Goal: Task Accomplishment & Management: Complete application form

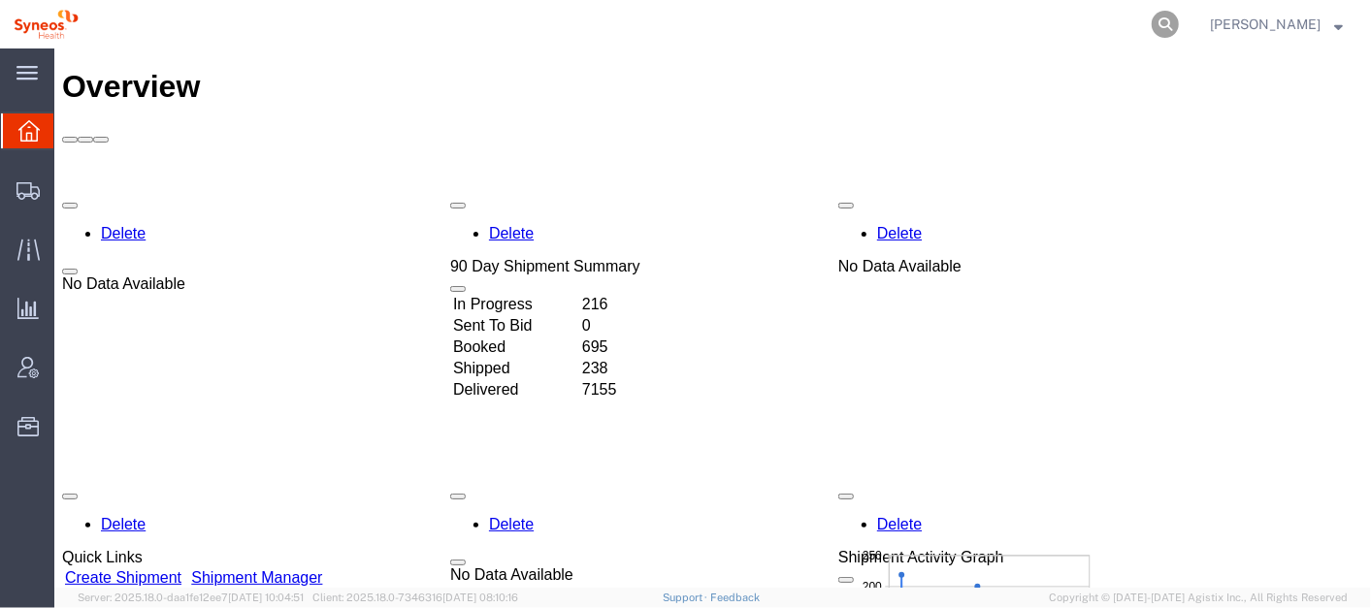
click at [1179, 20] on icon at bounding box center [1164, 24] width 27 height 27
paste input "56645983"
type input "56645983"
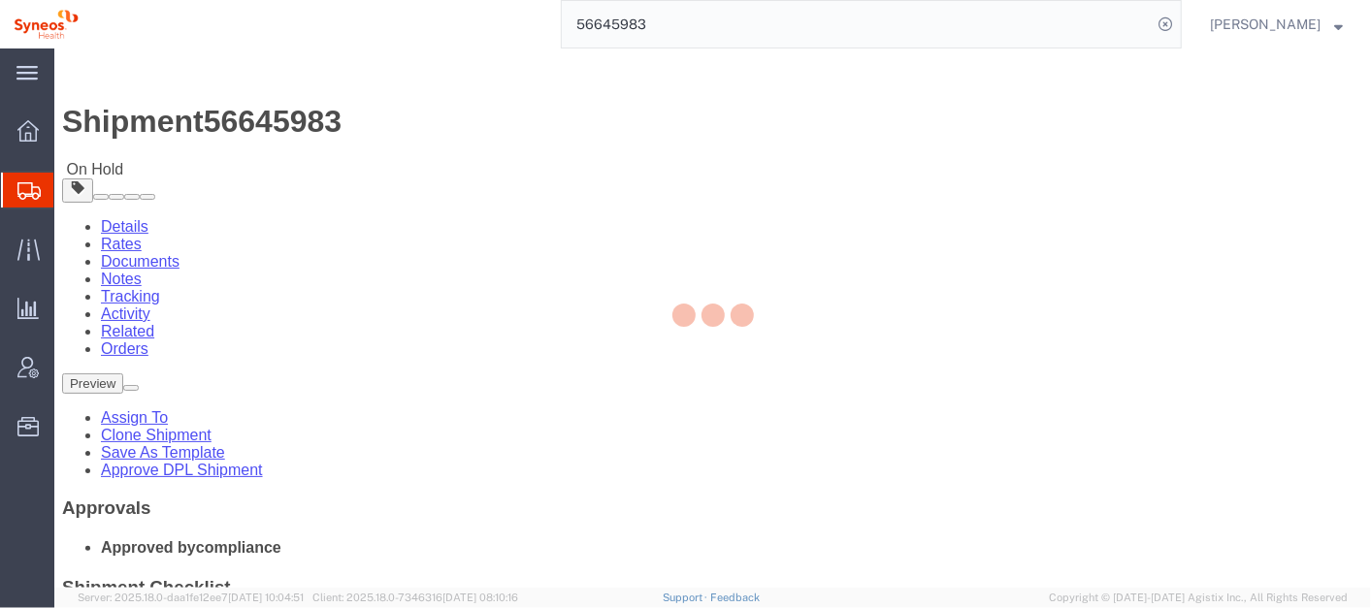
select select
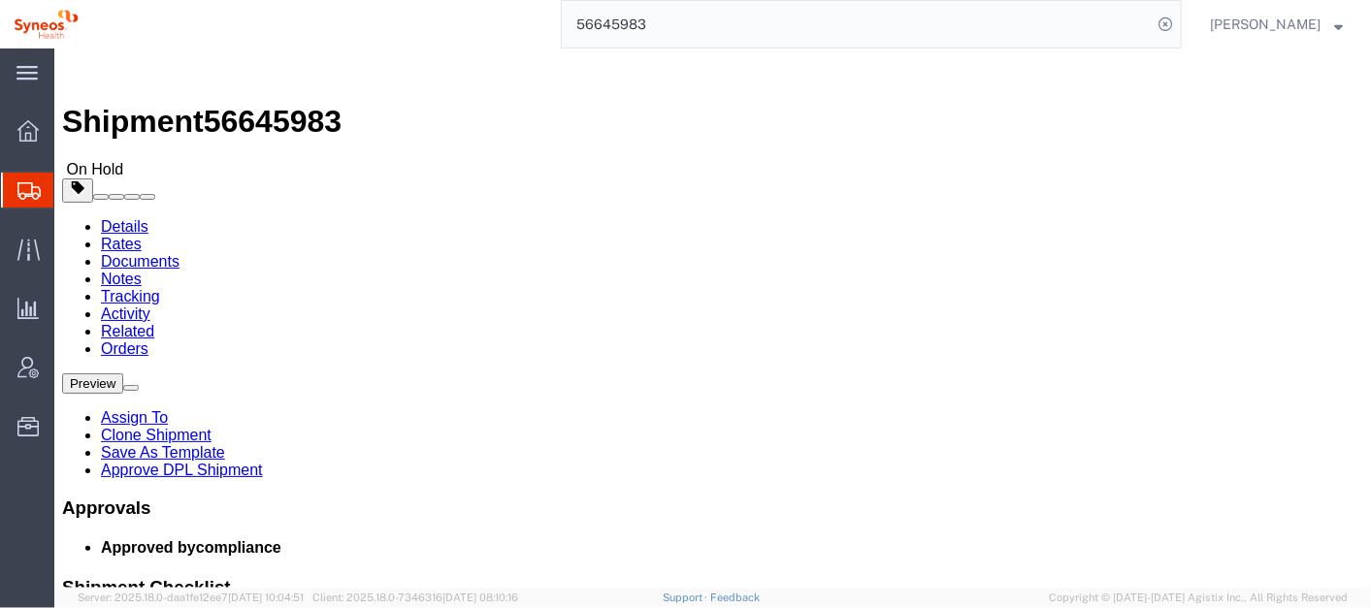
click link "Activity"
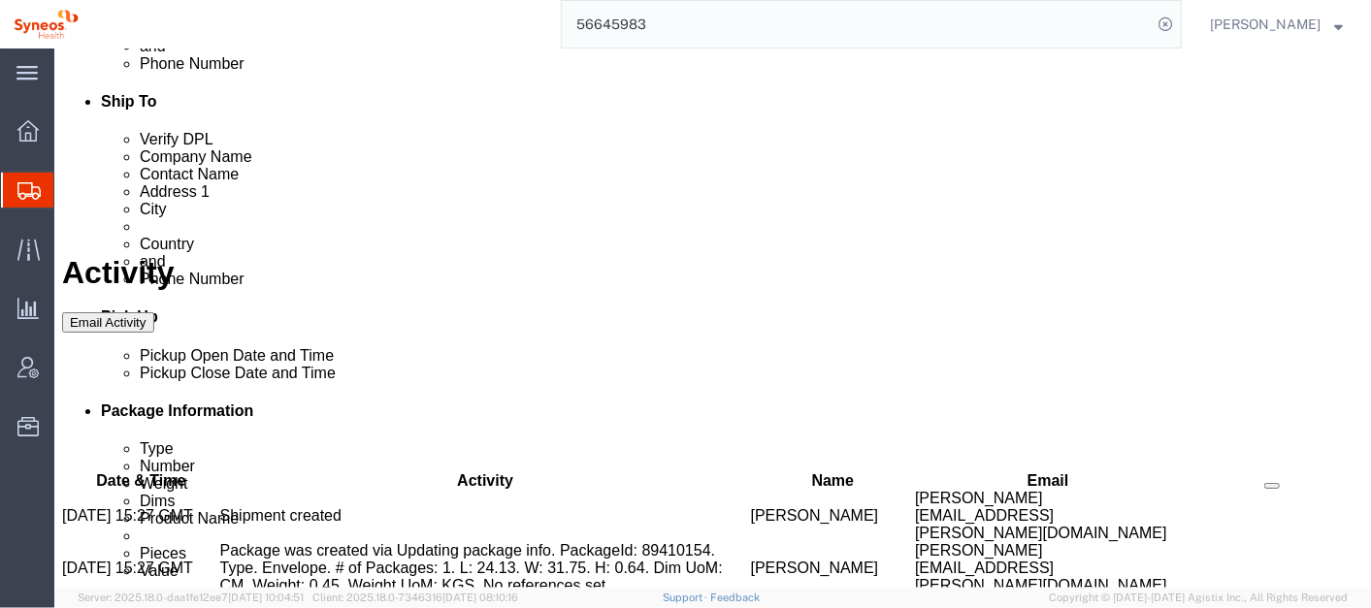
scroll to position [745, 0]
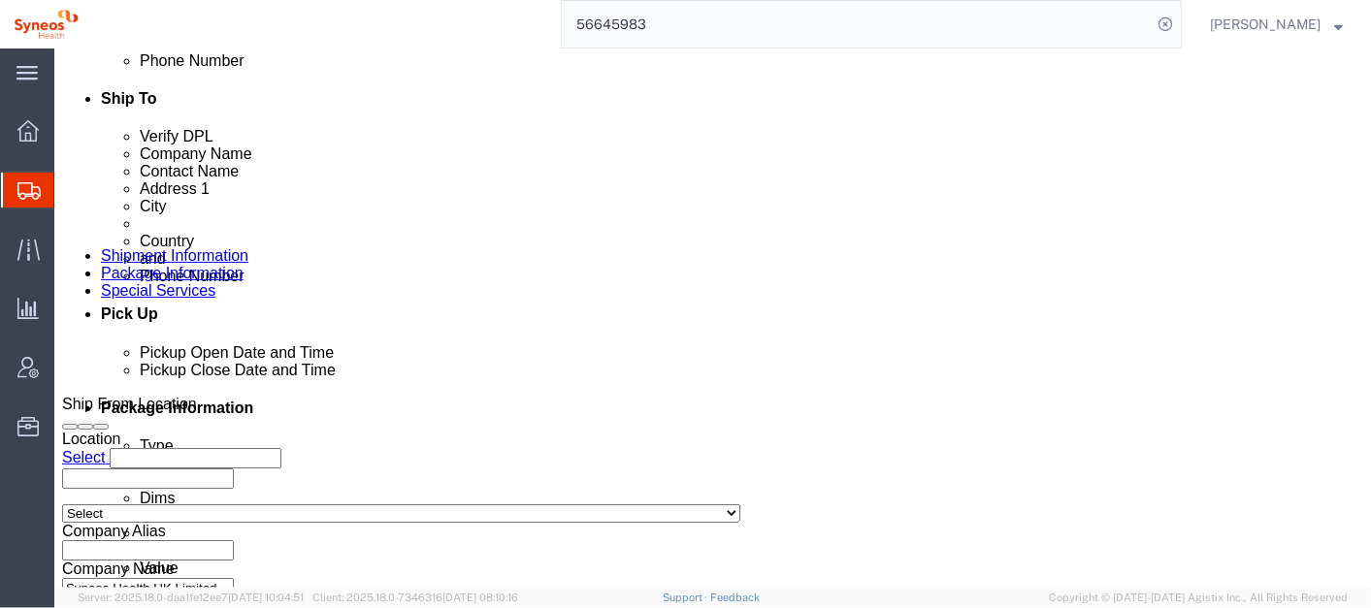
click at [706, 21] on input "56645983" at bounding box center [857, 24] width 590 height 47
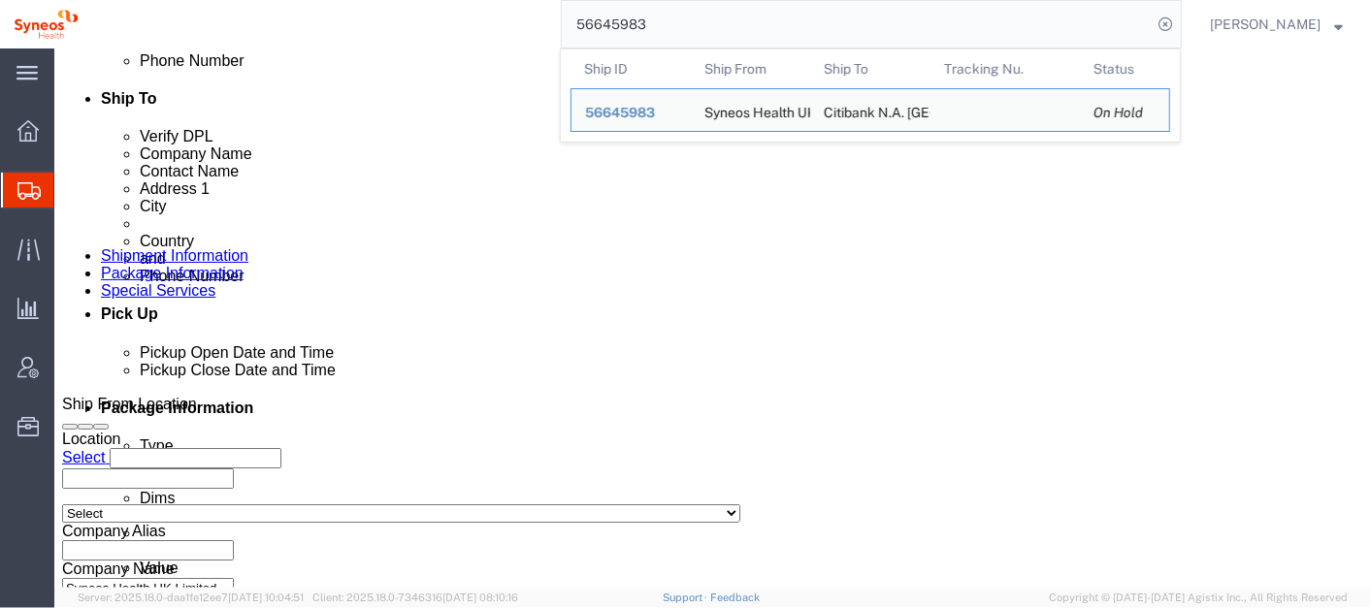
click at [707, 21] on input "56645983" at bounding box center [857, 24] width 590 height 47
paste input "6"
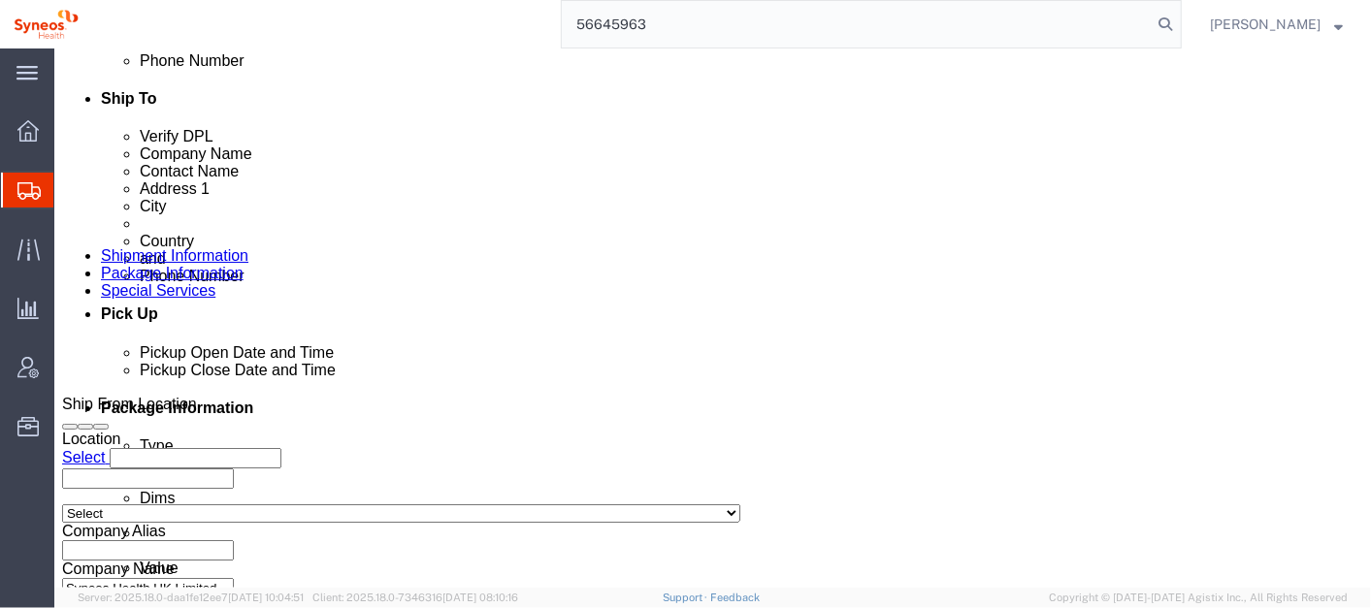
type input "56645963"
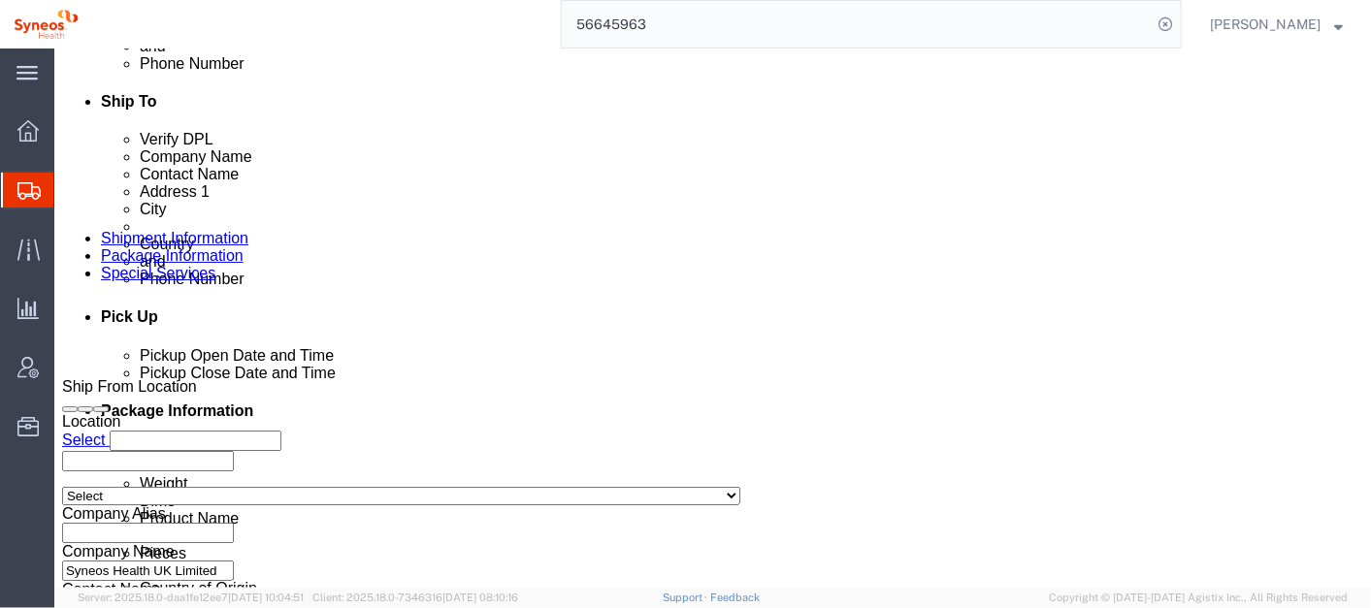
click at [886, 27] on input "56645963" at bounding box center [857, 24] width 590 height 47
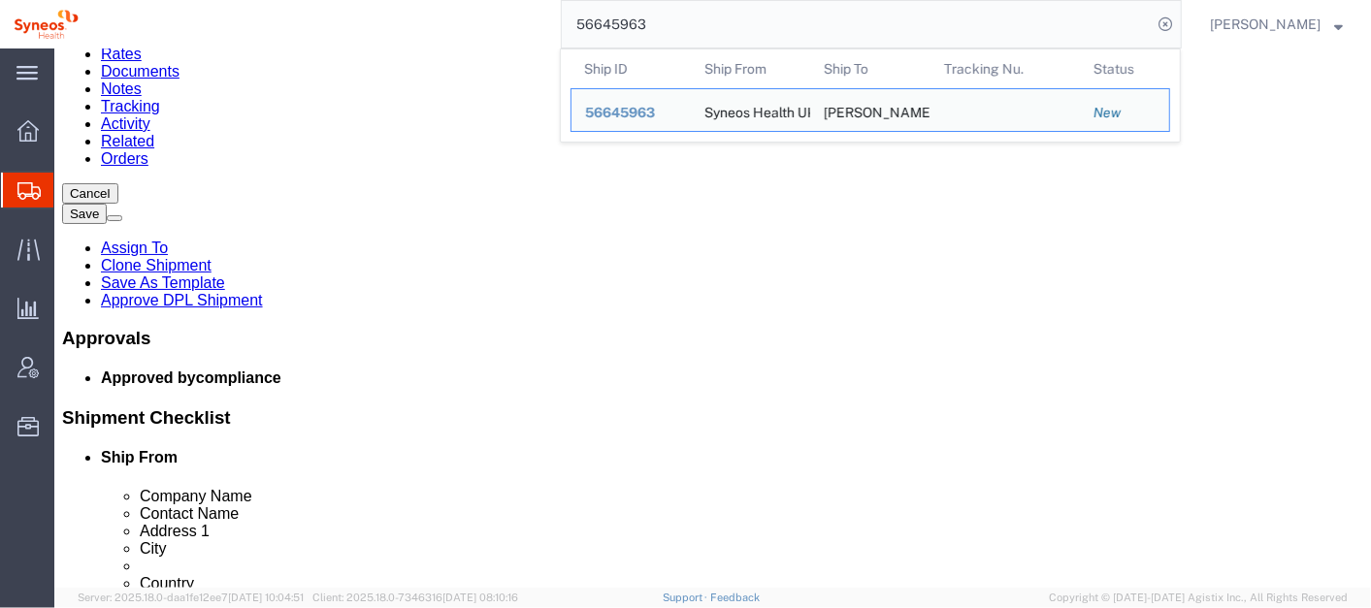
scroll to position [191, 0]
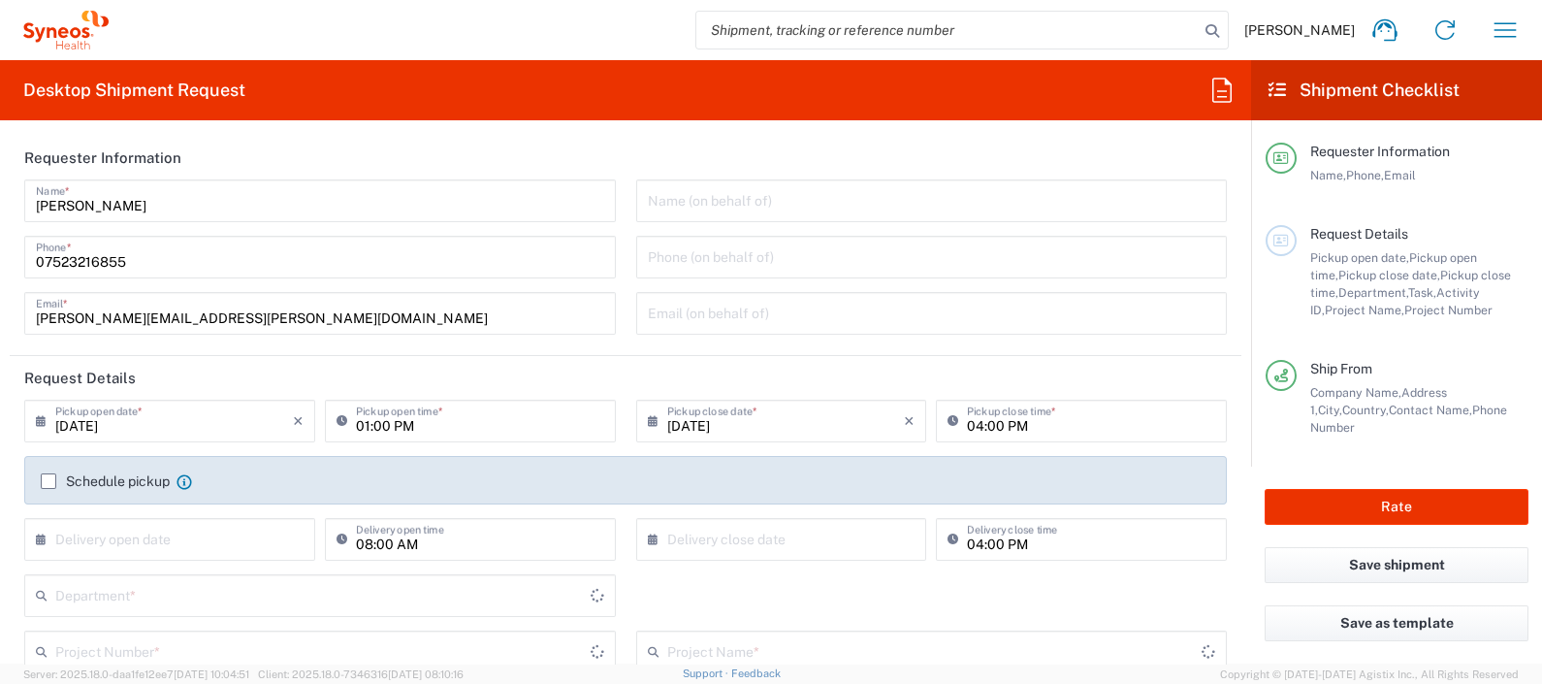
type input "8350"
type input "[GEOGRAPHIC_DATA]"
type input "Syneos Health UK Limited"
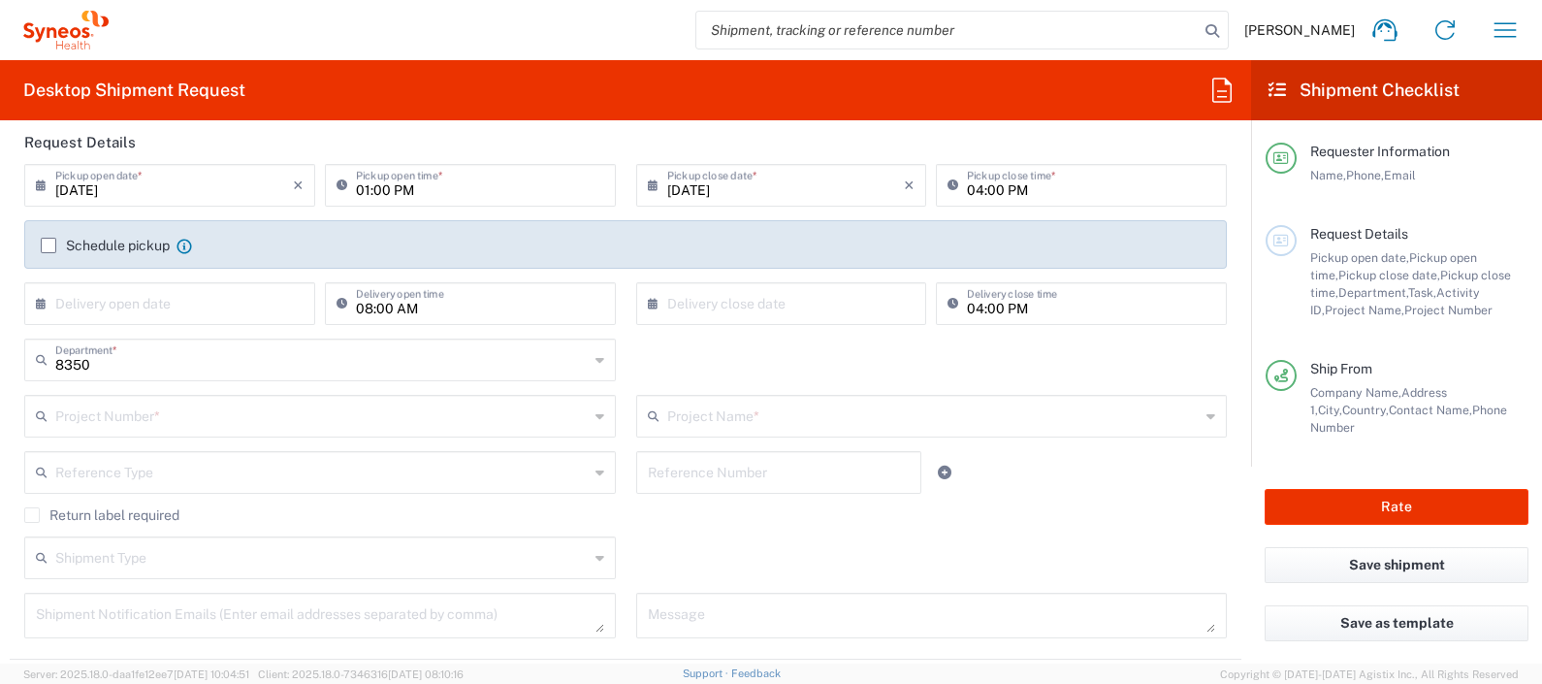
scroll to position [246, 0]
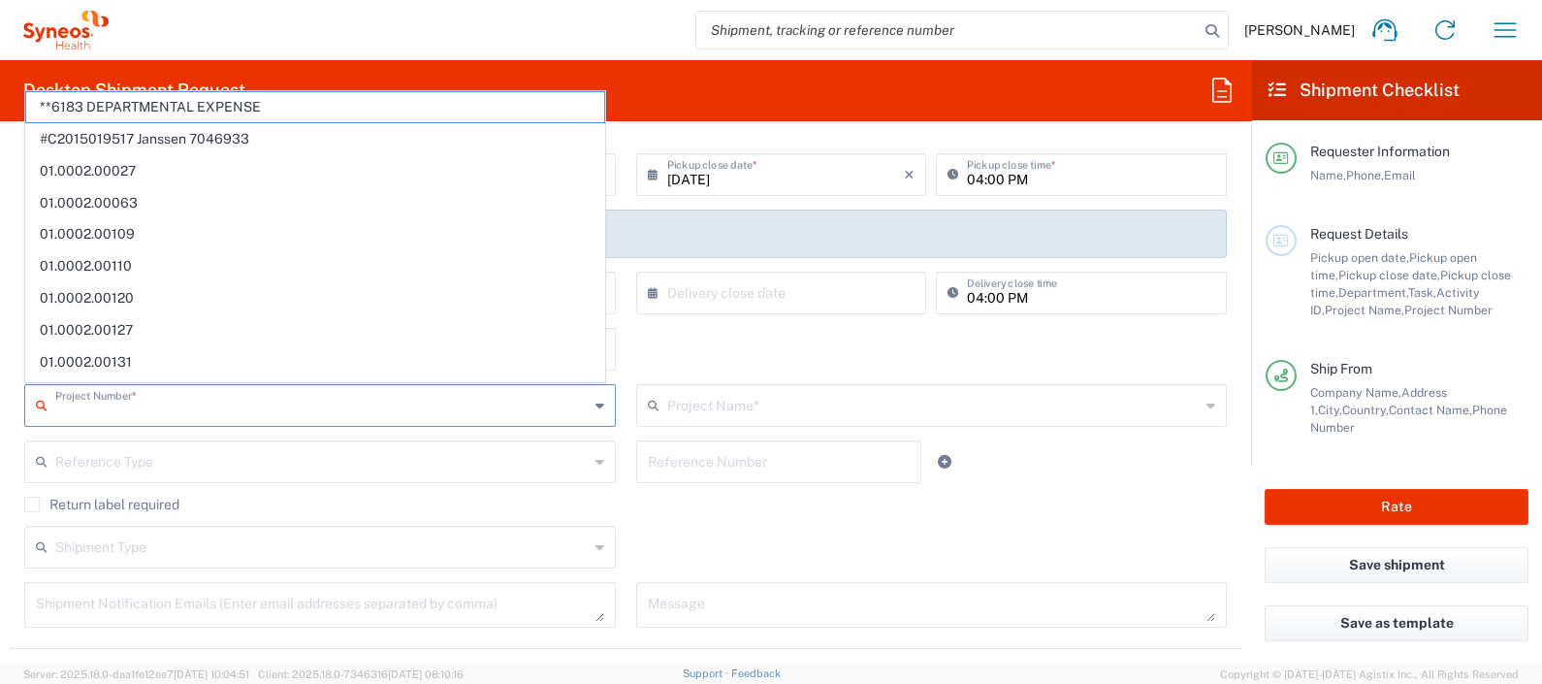
click at [340, 394] on input "text" at bounding box center [322, 404] width 534 height 34
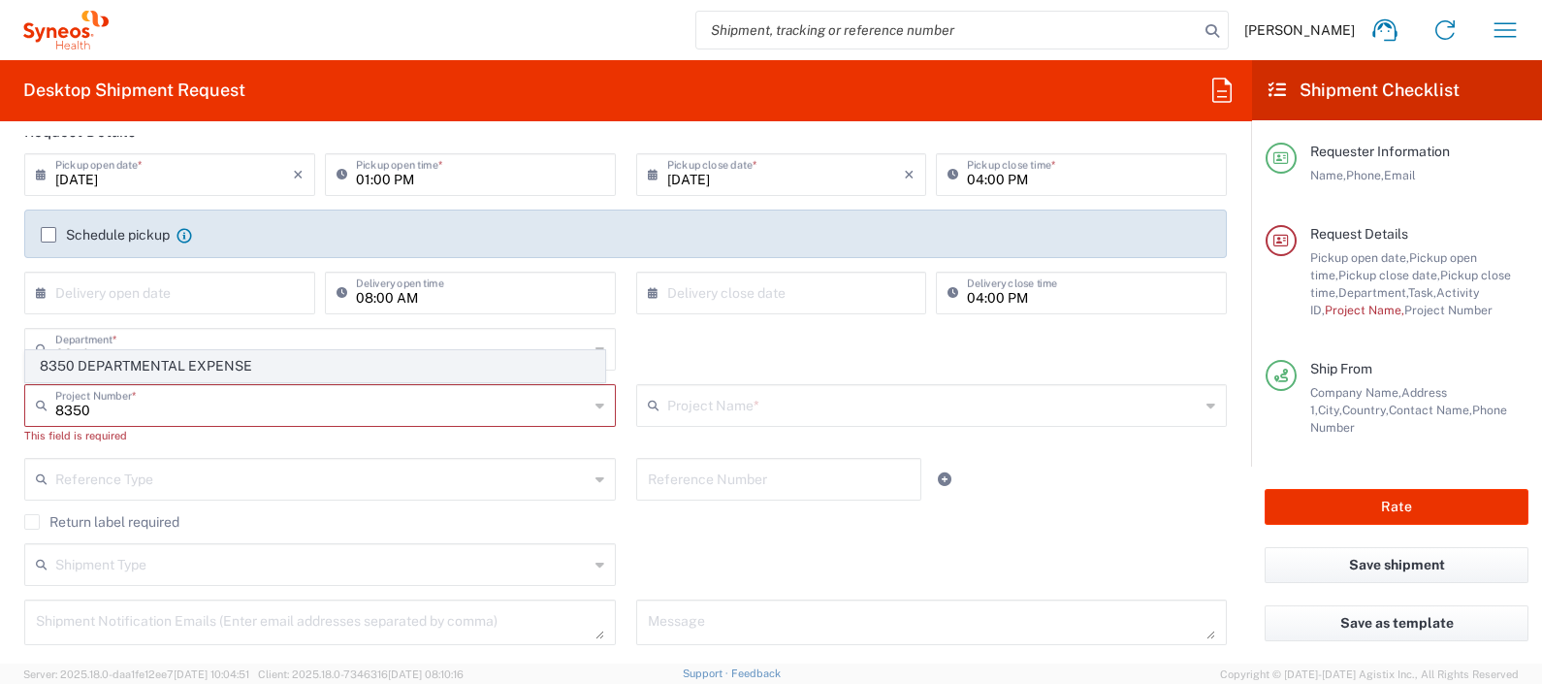
click at [255, 362] on span "8350 DEPARTMENTAL EXPENSE" at bounding box center [315, 366] width 578 height 30
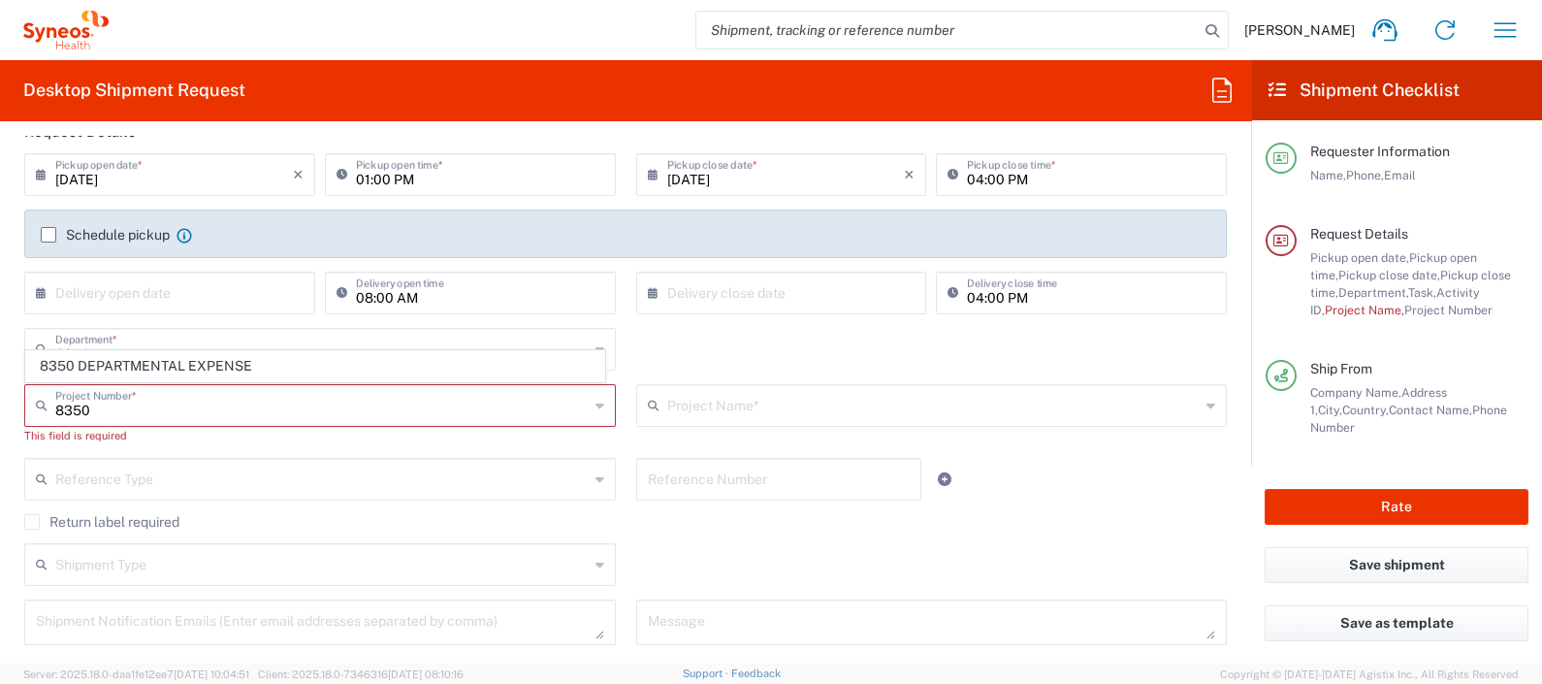
type input "8350 DEPARTMENTAL EXPENSE"
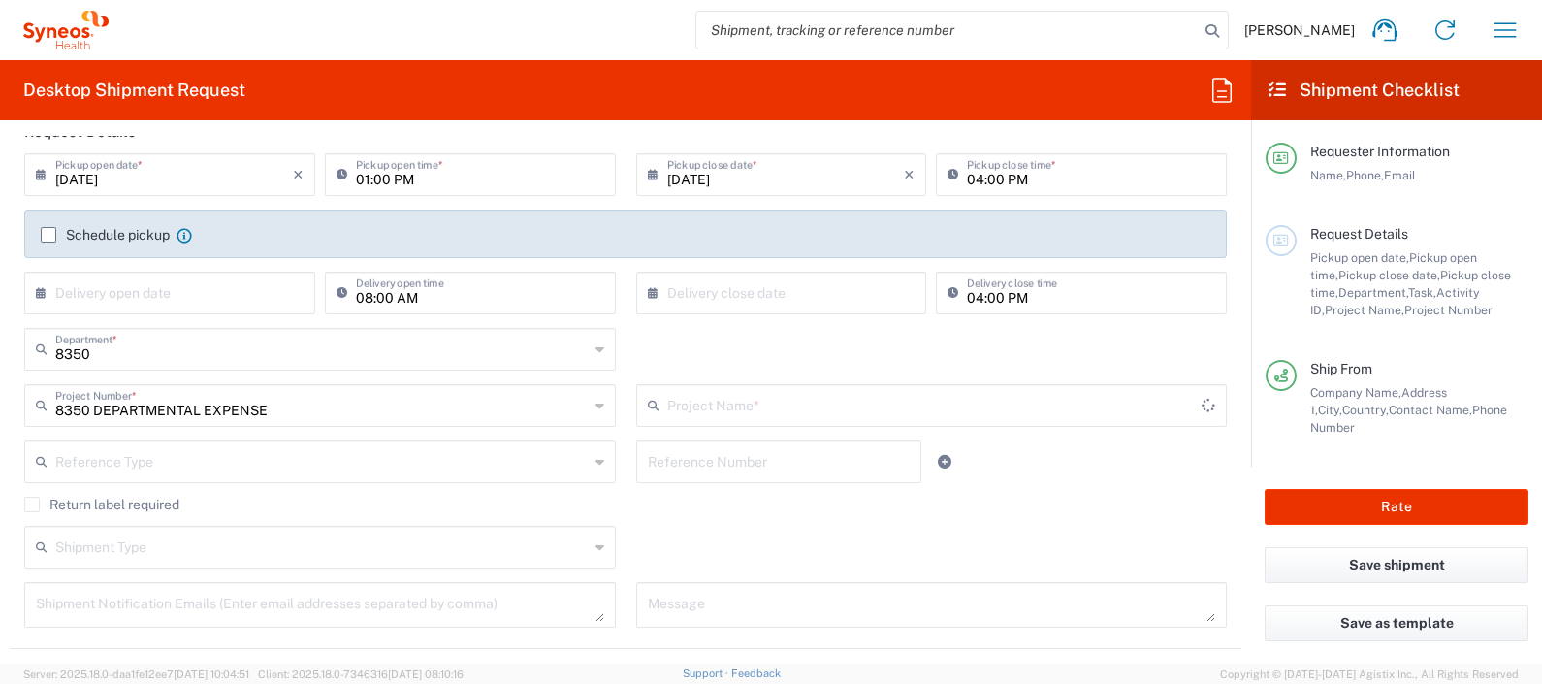
type input "8350 DEPARTMENTAL EXPENSE"
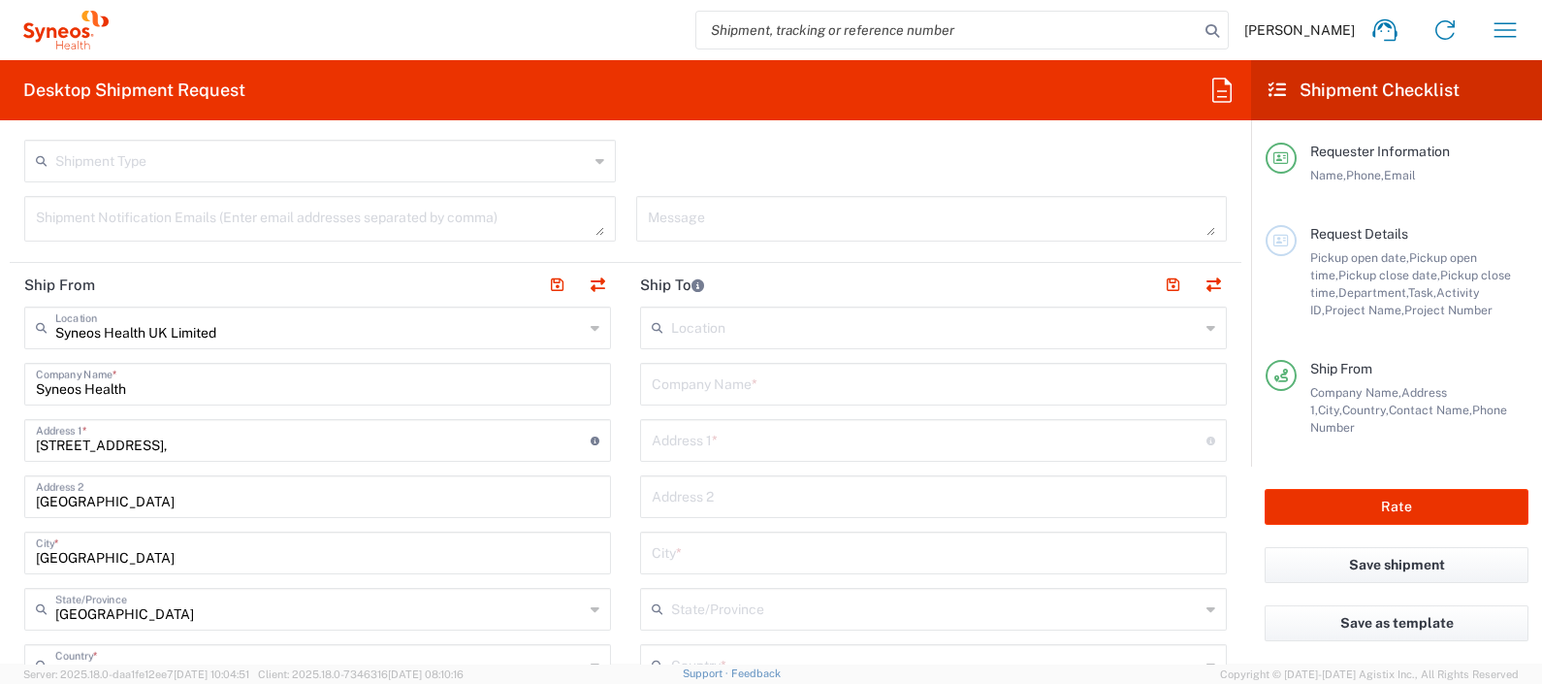
scroll to position [643, 0]
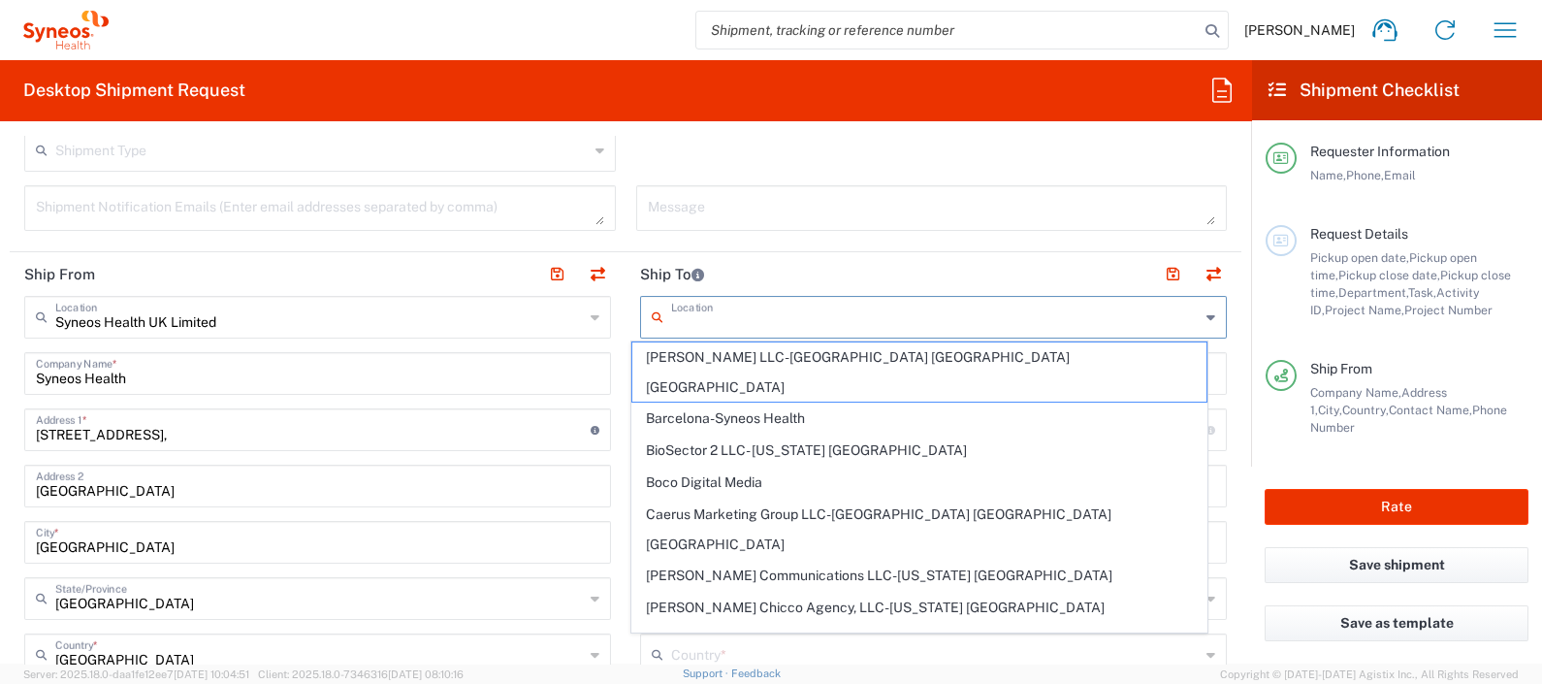
click at [724, 315] on input "text" at bounding box center [935, 316] width 529 height 34
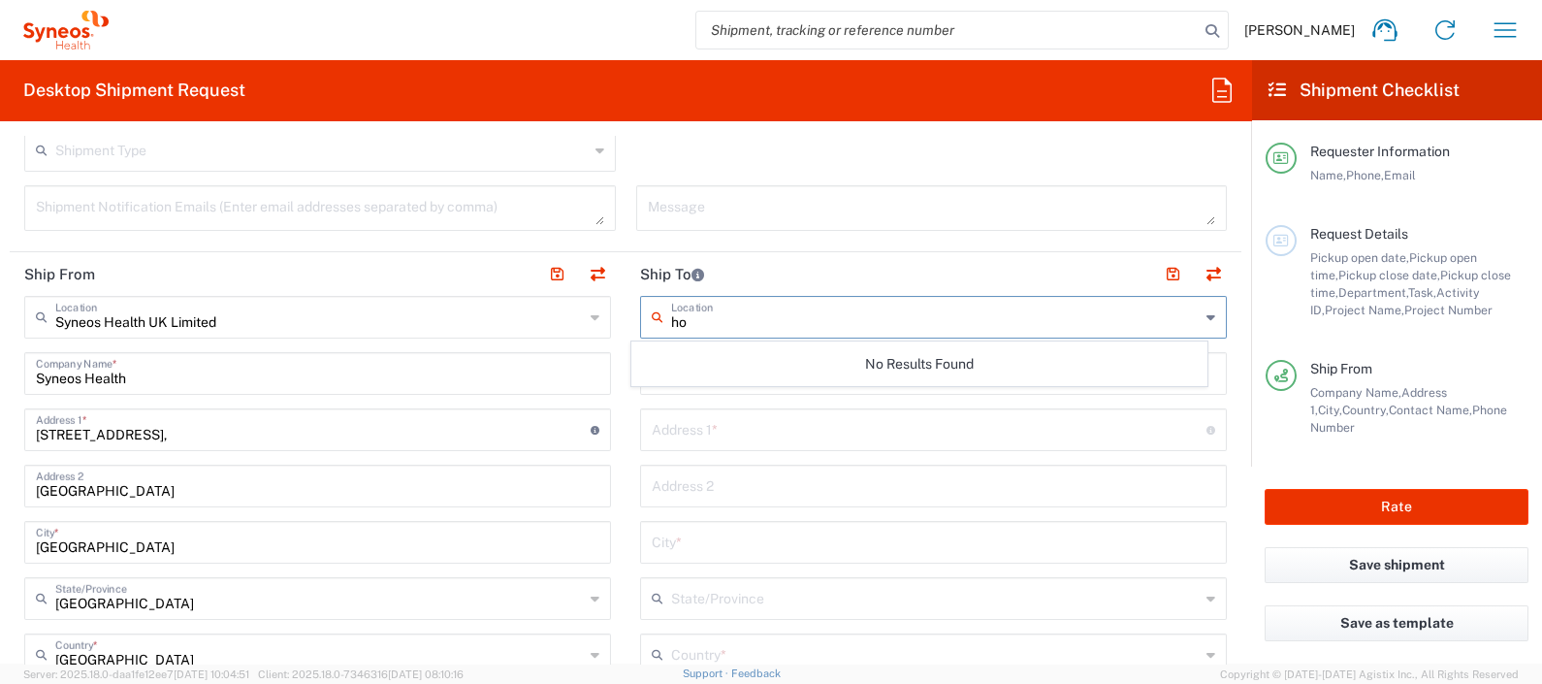
type input "h"
type input "4"
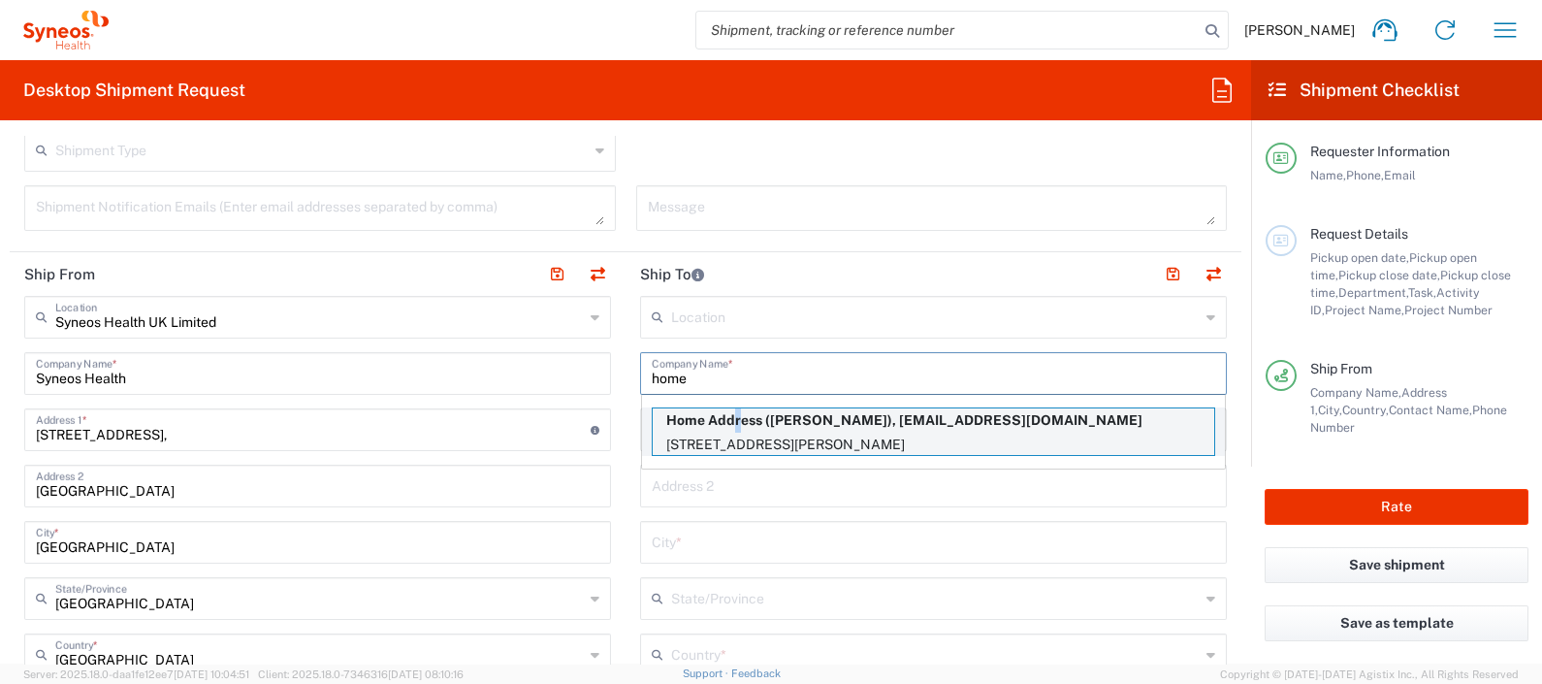
click at [728, 427] on p "Home Address (Julie Ryan), julieryan24@hotmail.com" at bounding box center [934, 420] width 562 height 24
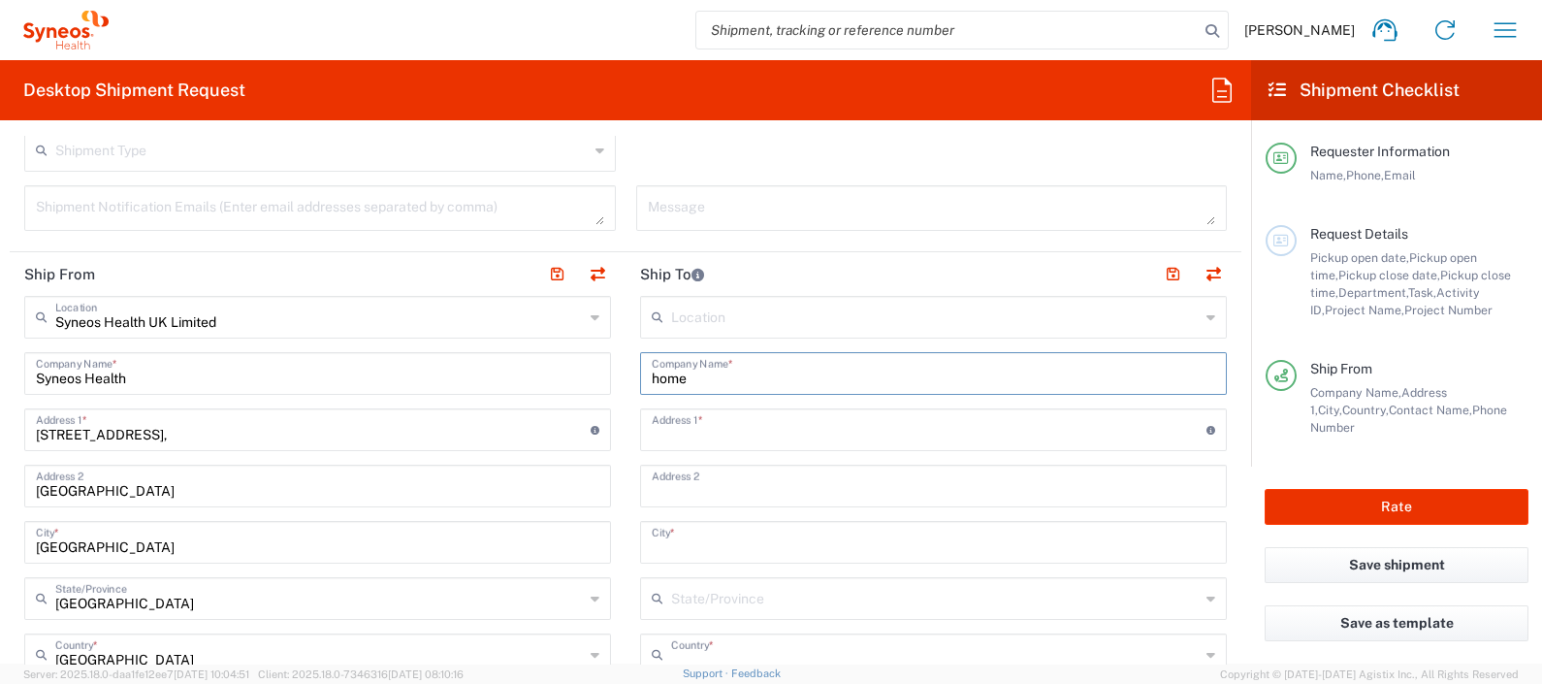
type input "Home Address"
type input "[STREET_ADDRESS][PERSON_NAME]"
type input "SLOUGH"
type input "[GEOGRAPHIC_DATA]"
type input "United Kingdom"
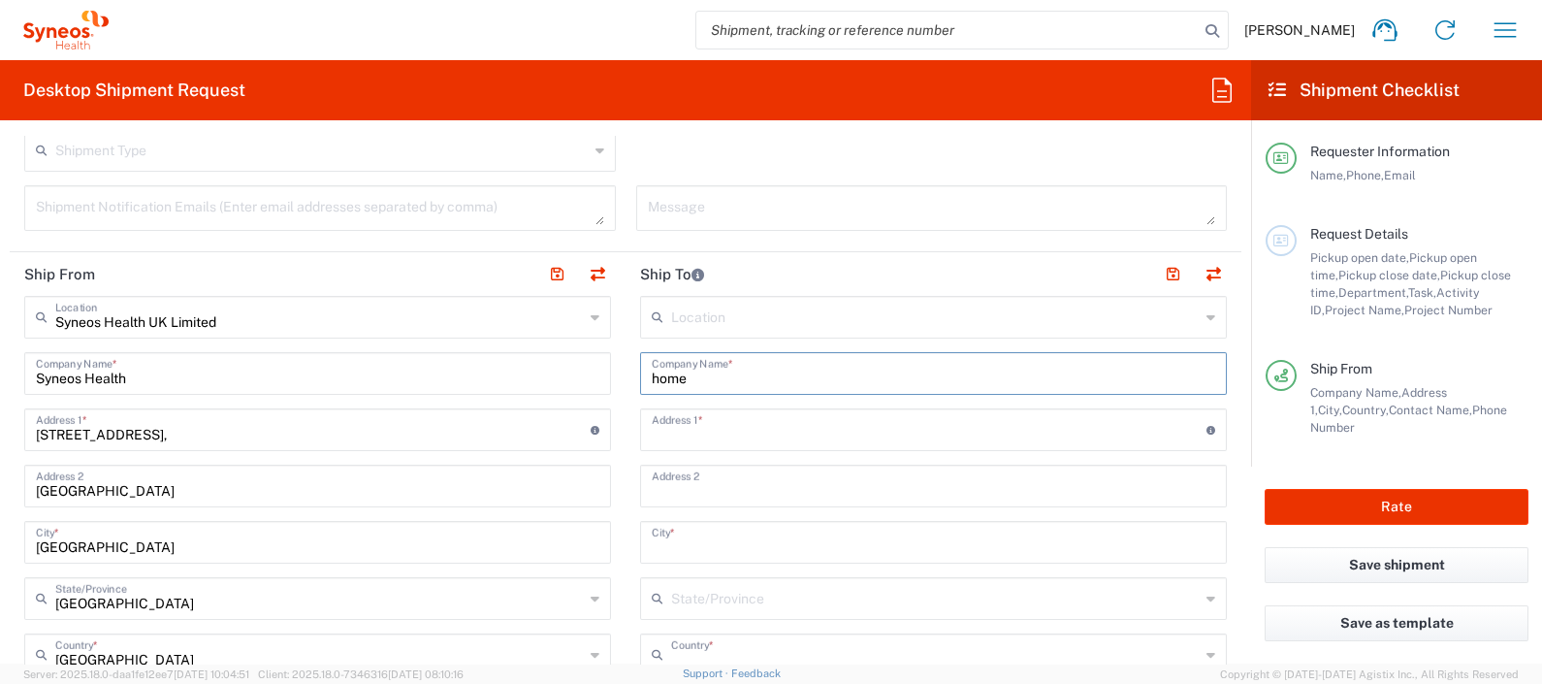
type input "SL2 1TJ"
type input "[PERSON_NAME]"
type input "07523216855"
type input "julieryan24@hotmail.com"
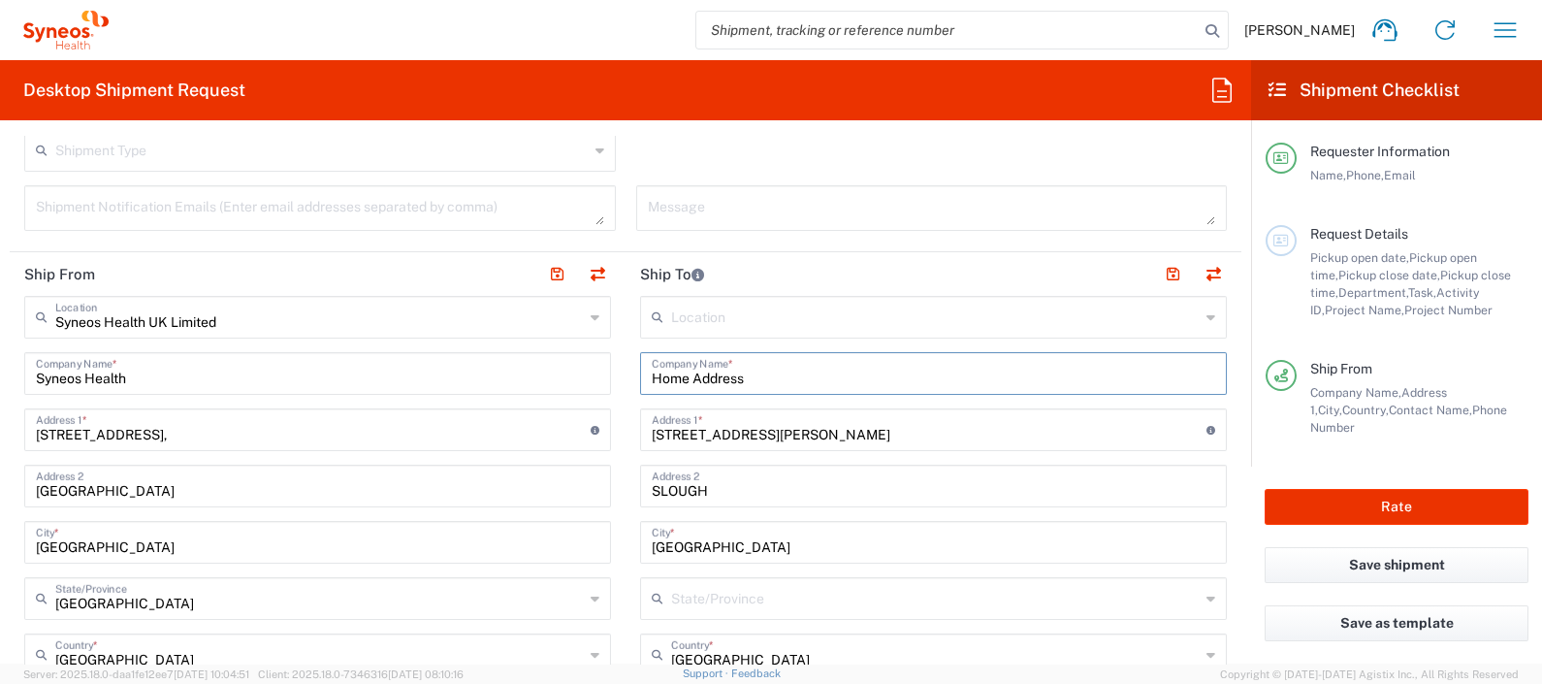
type input "England"
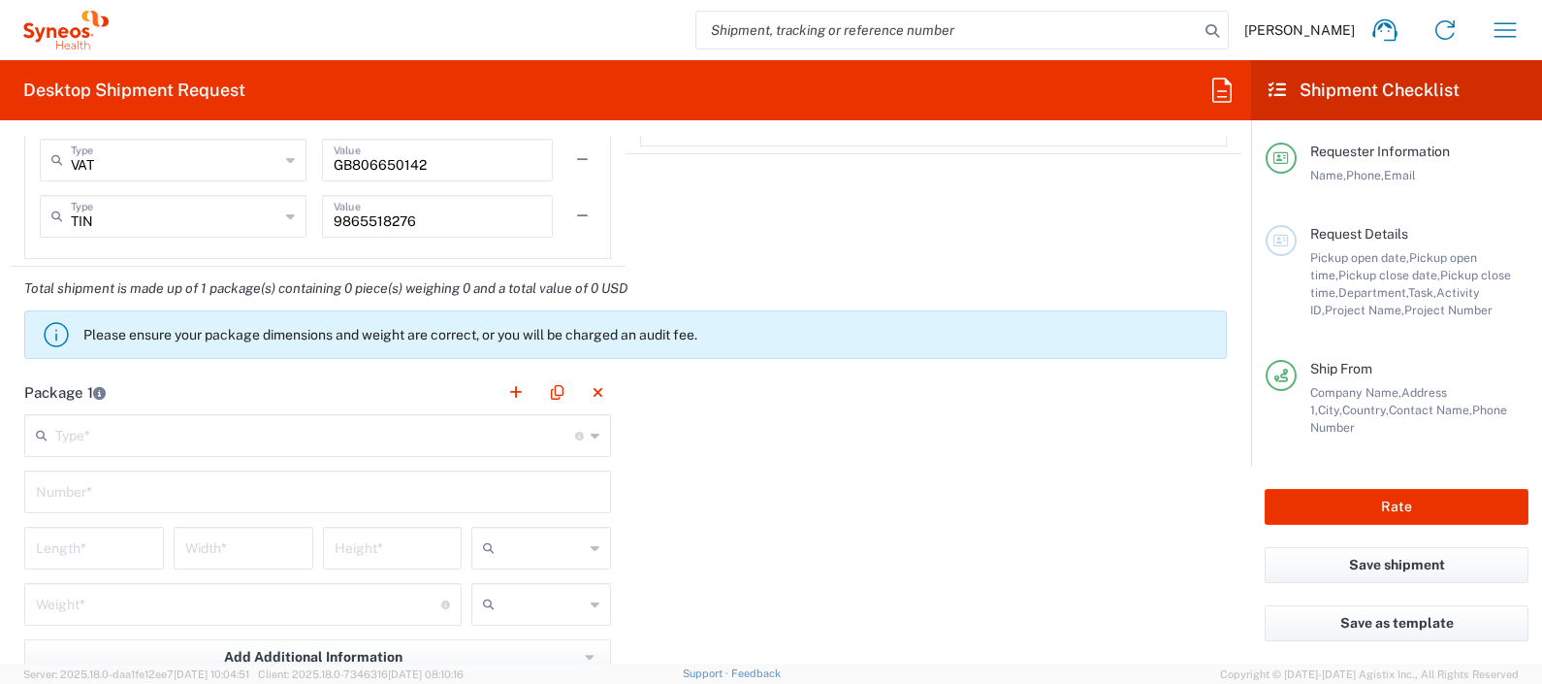
scroll to position [1633, 0]
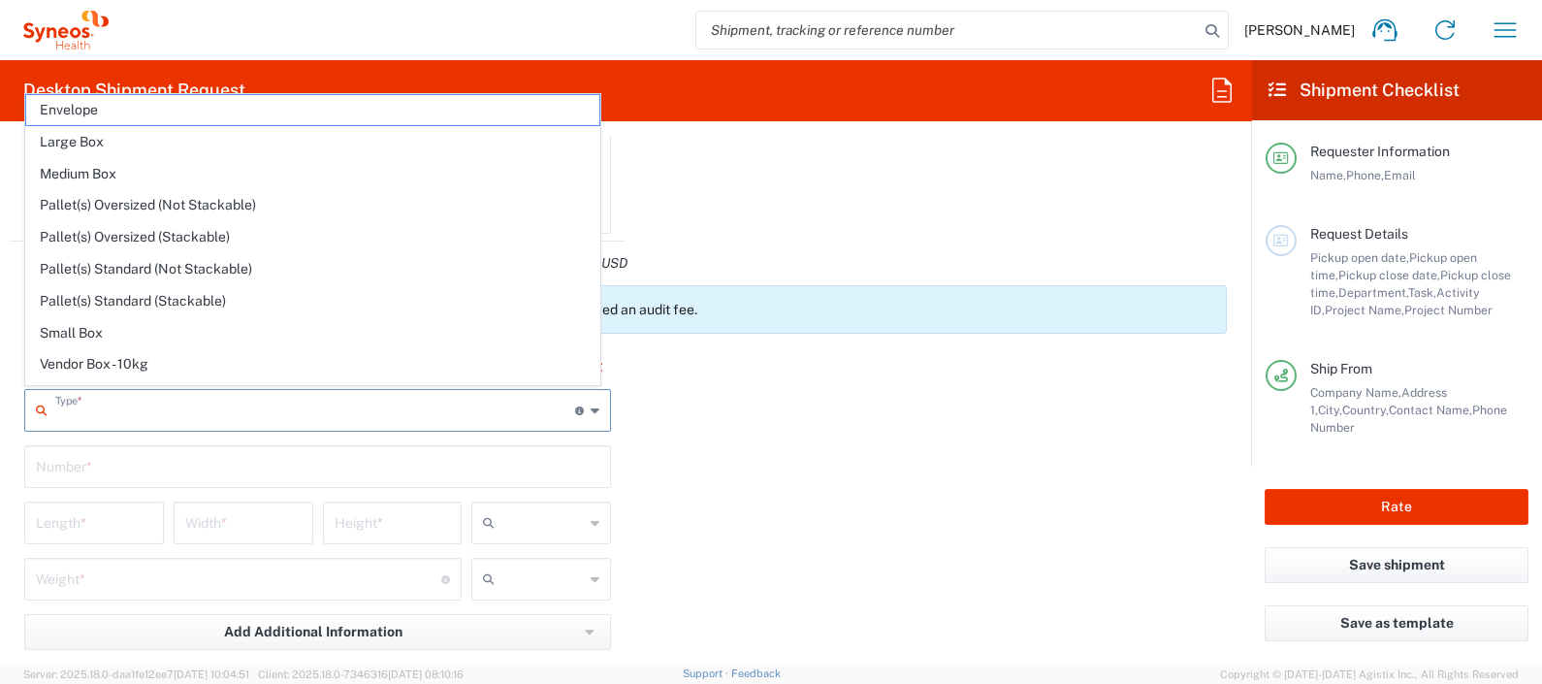
click at [276, 410] on input "text" at bounding box center [315, 409] width 520 height 34
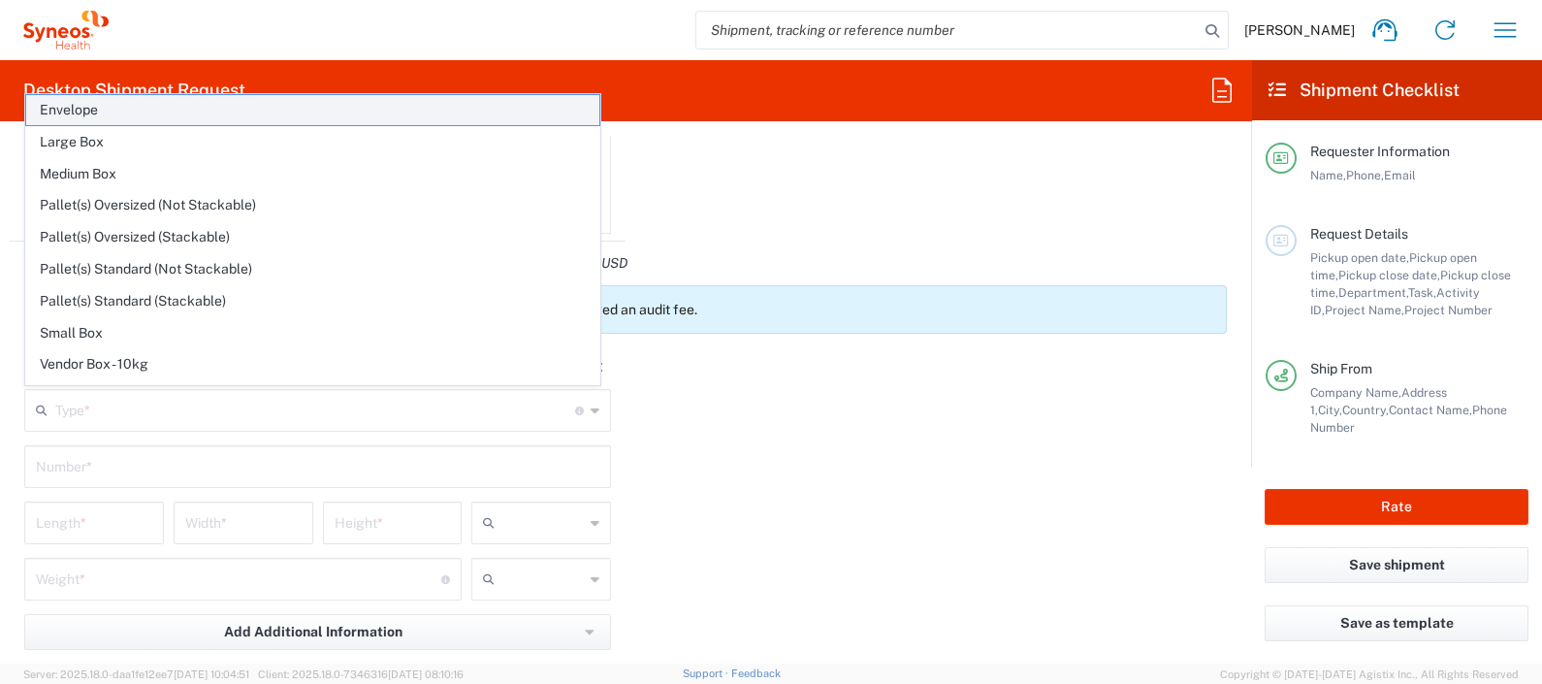
click at [189, 118] on span "Envelope" at bounding box center [312, 110] width 573 height 30
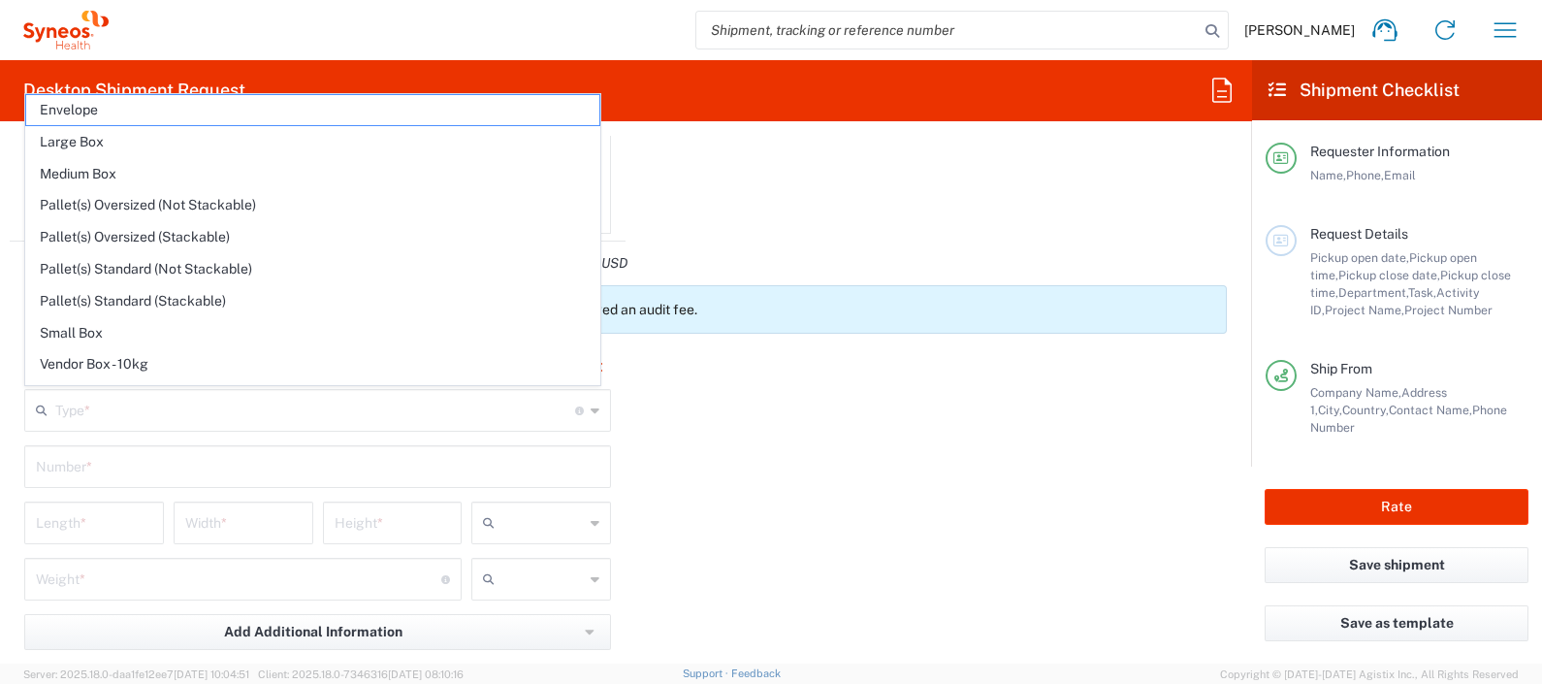
type input "Envelope"
type input "1"
type input "9.5"
type input "12.5"
type input "0.25"
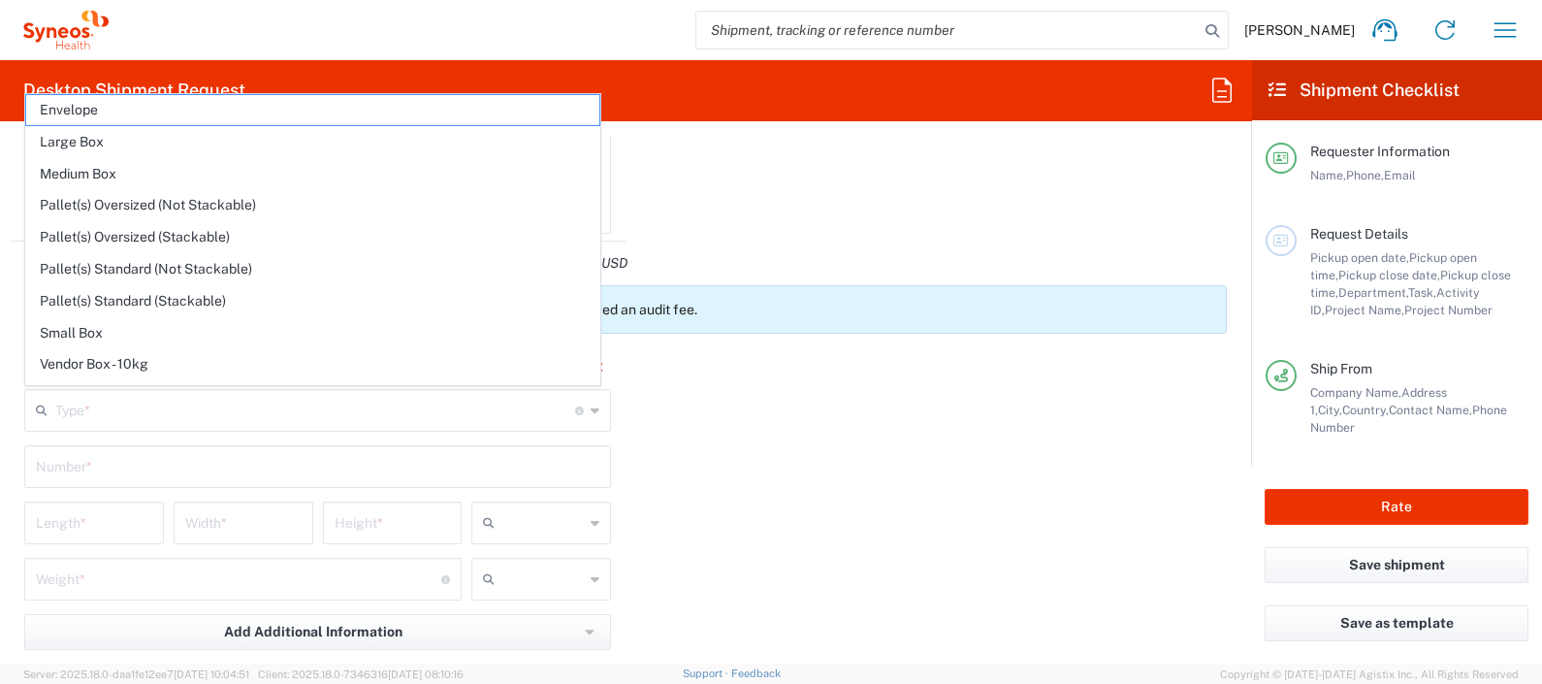
type input "in"
type input "0.45"
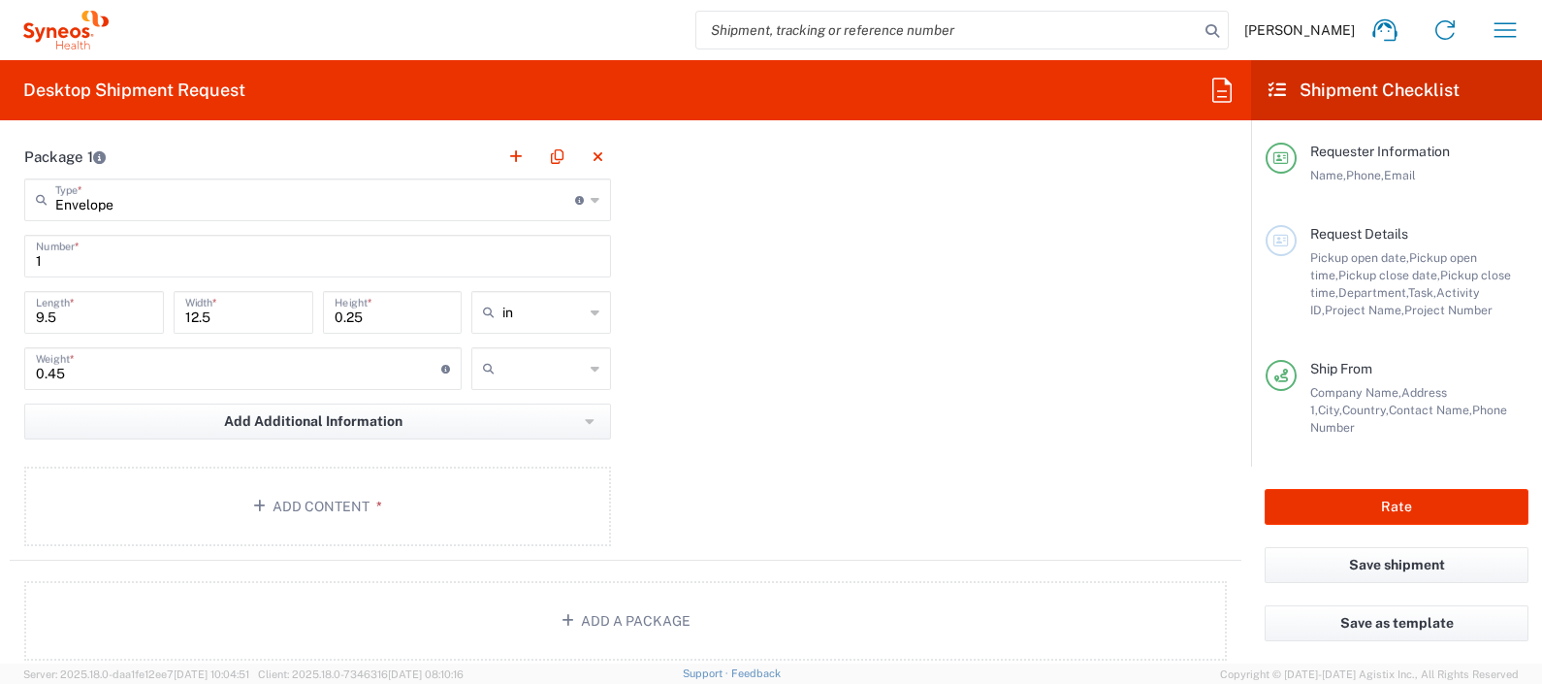
scroll to position [1848, 0]
click at [247, 487] on button "Add Content *" at bounding box center [317, 502] width 587 height 80
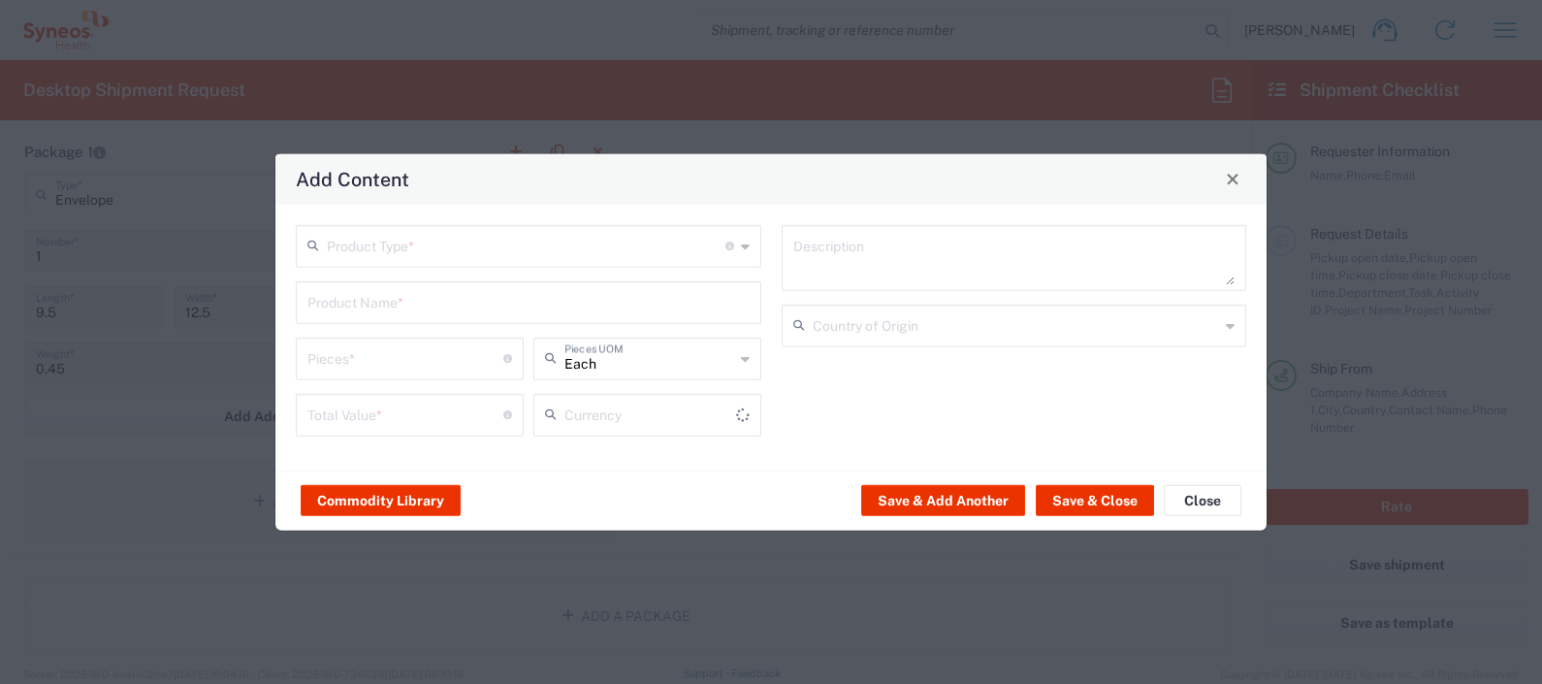
type input "US Dollar"
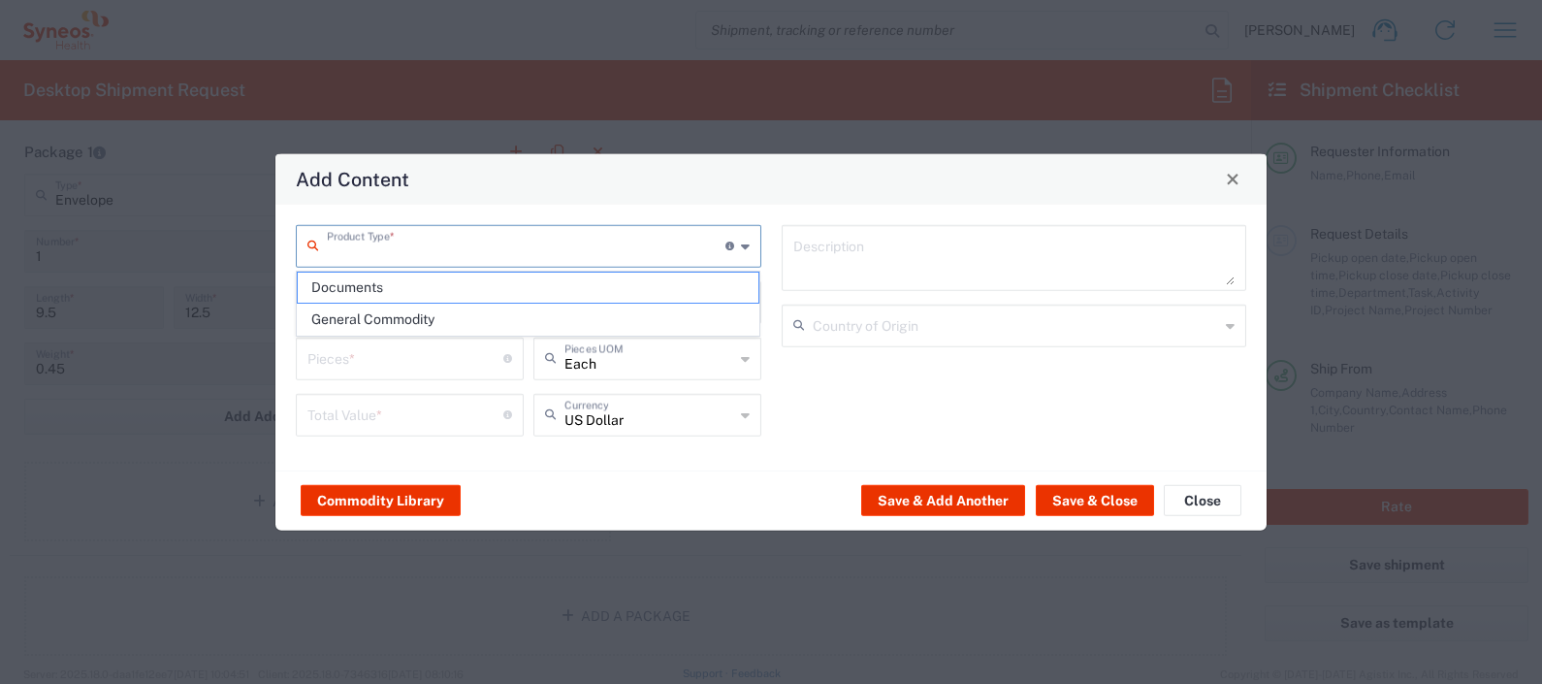
click at [501, 241] on input "text" at bounding box center [526, 244] width 399 height 34
click at [476, 277] on span "Documents" at bounding box center [529, 288] width 462 height 30
type input "Documents"
type input "1"
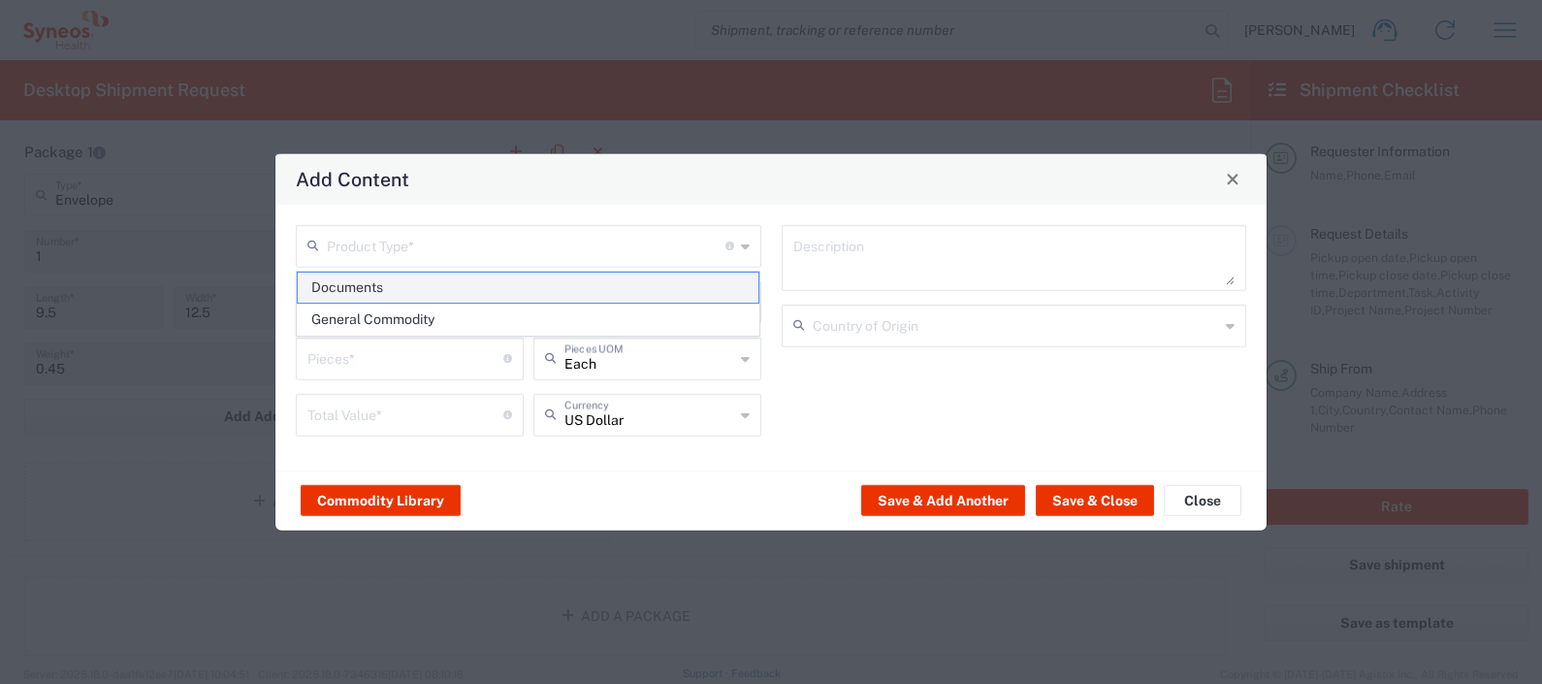
type input "1"
type textarea "Documents"
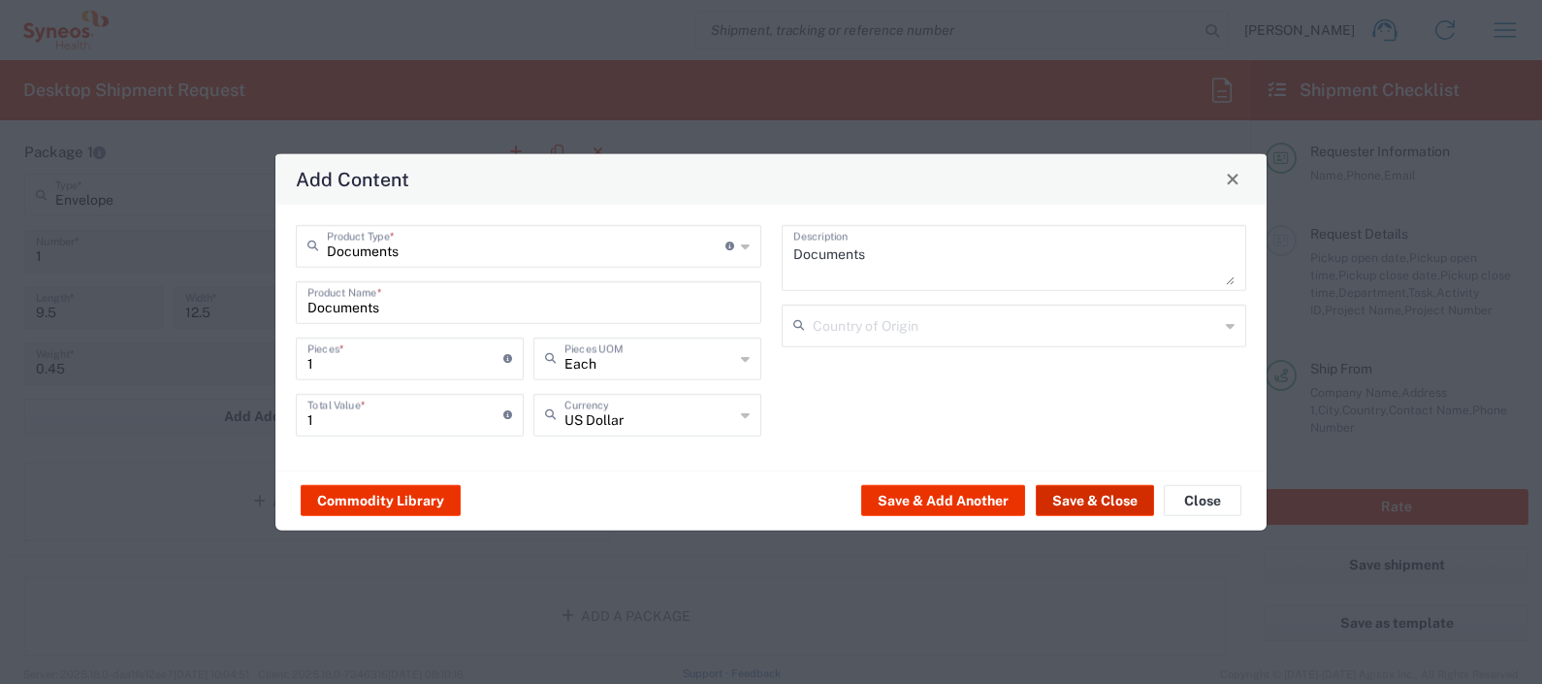
click at [1082, 501] on button "Save & Close" at bounding box center [1095, 500] width 118 height 31
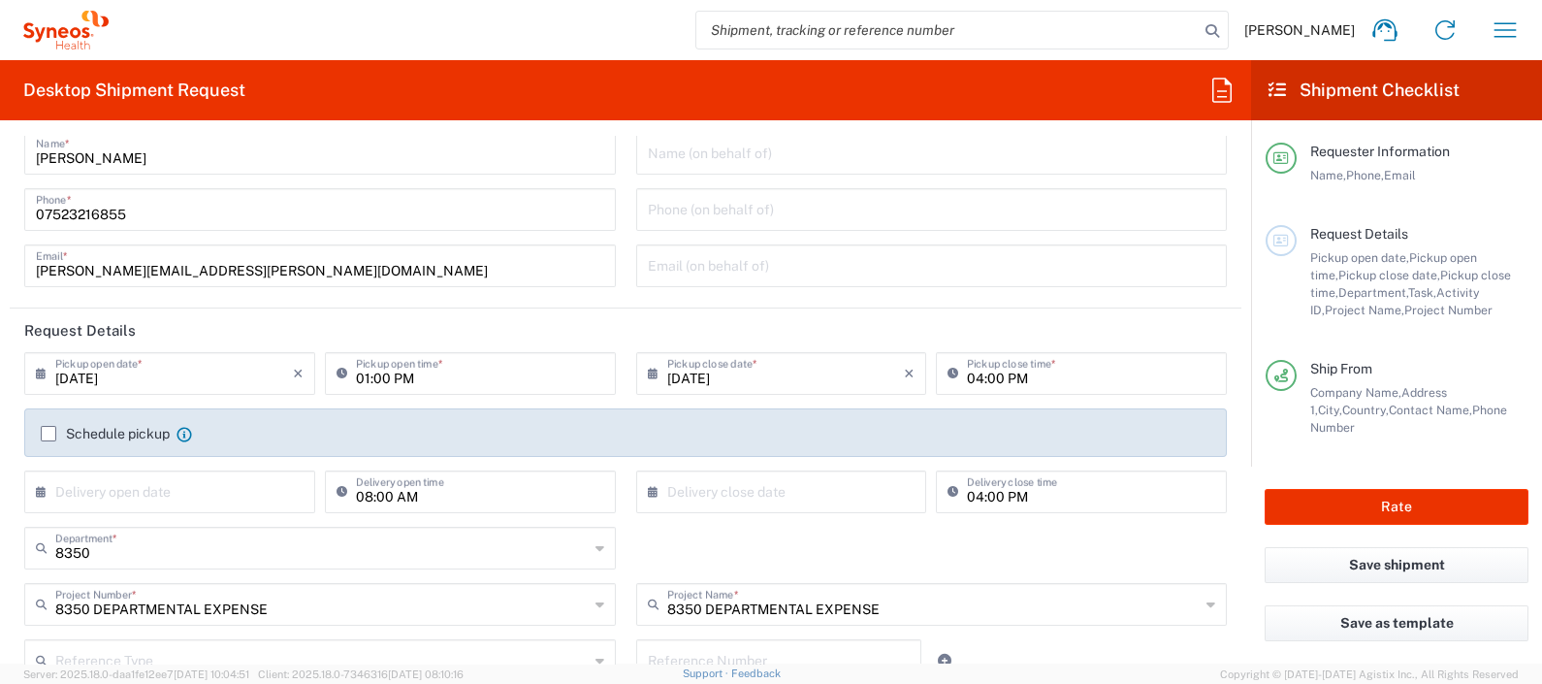
scroll to position [52, 0]
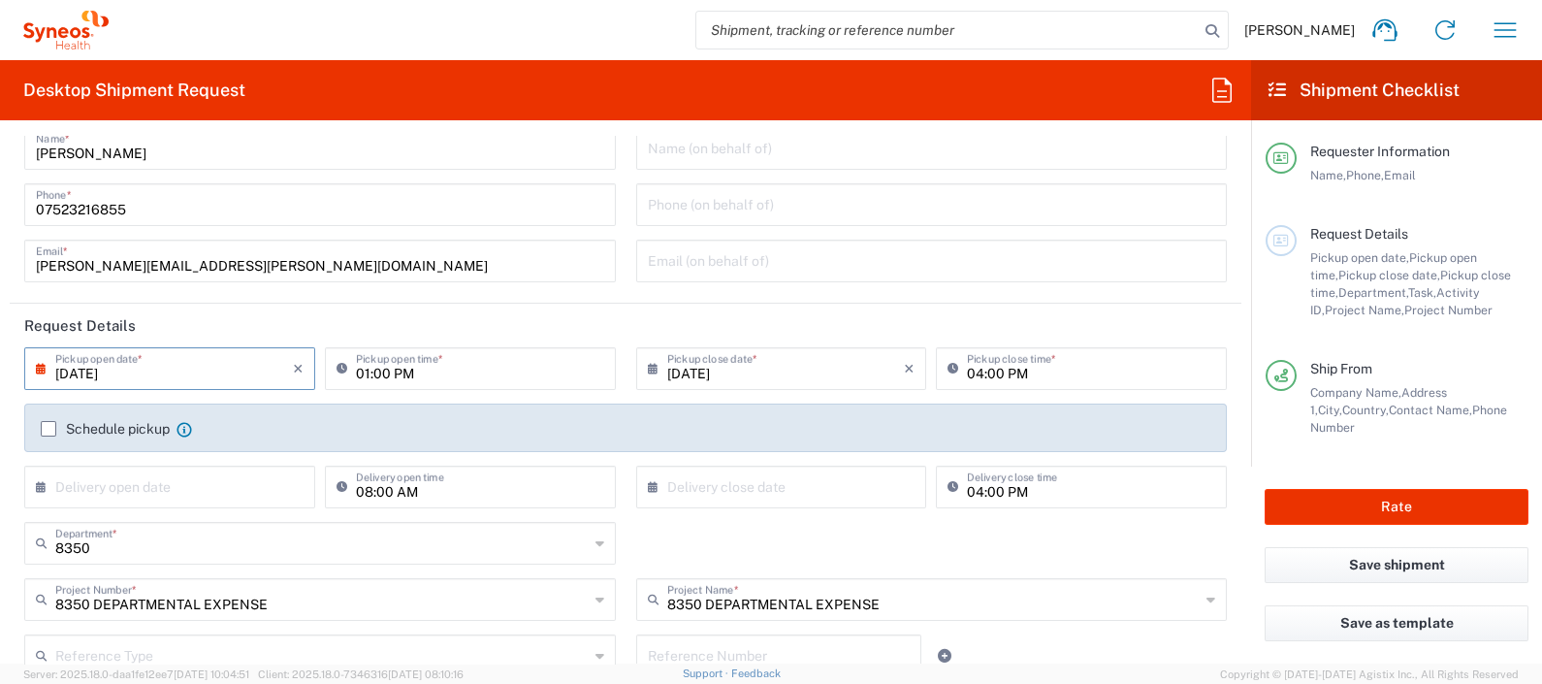
click at [170, 364] on input "09/03/2025" at bounding box center [174, 367] width 238 height 34
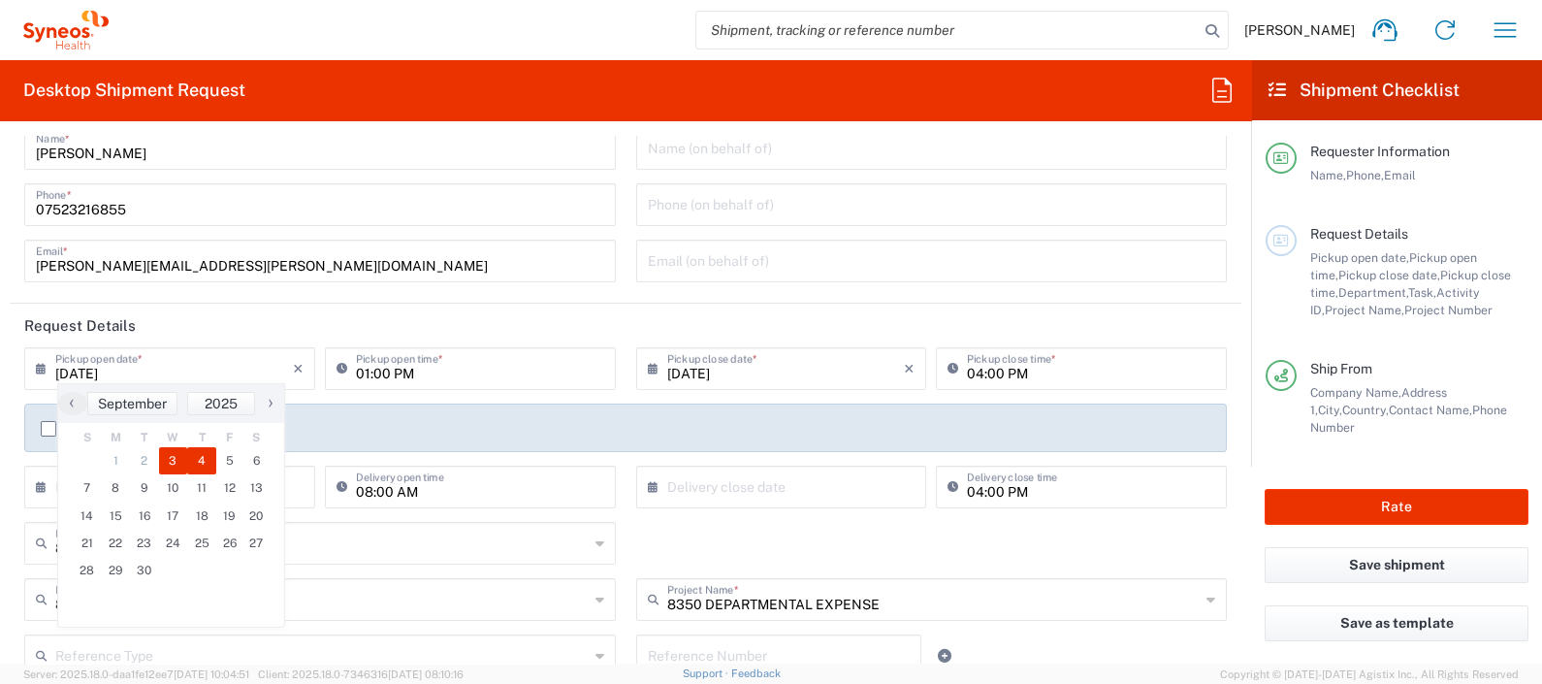
click at [194, 469] on span "4" at bounding box center [201, 460] width 29 height 27
type input "[DATE]"
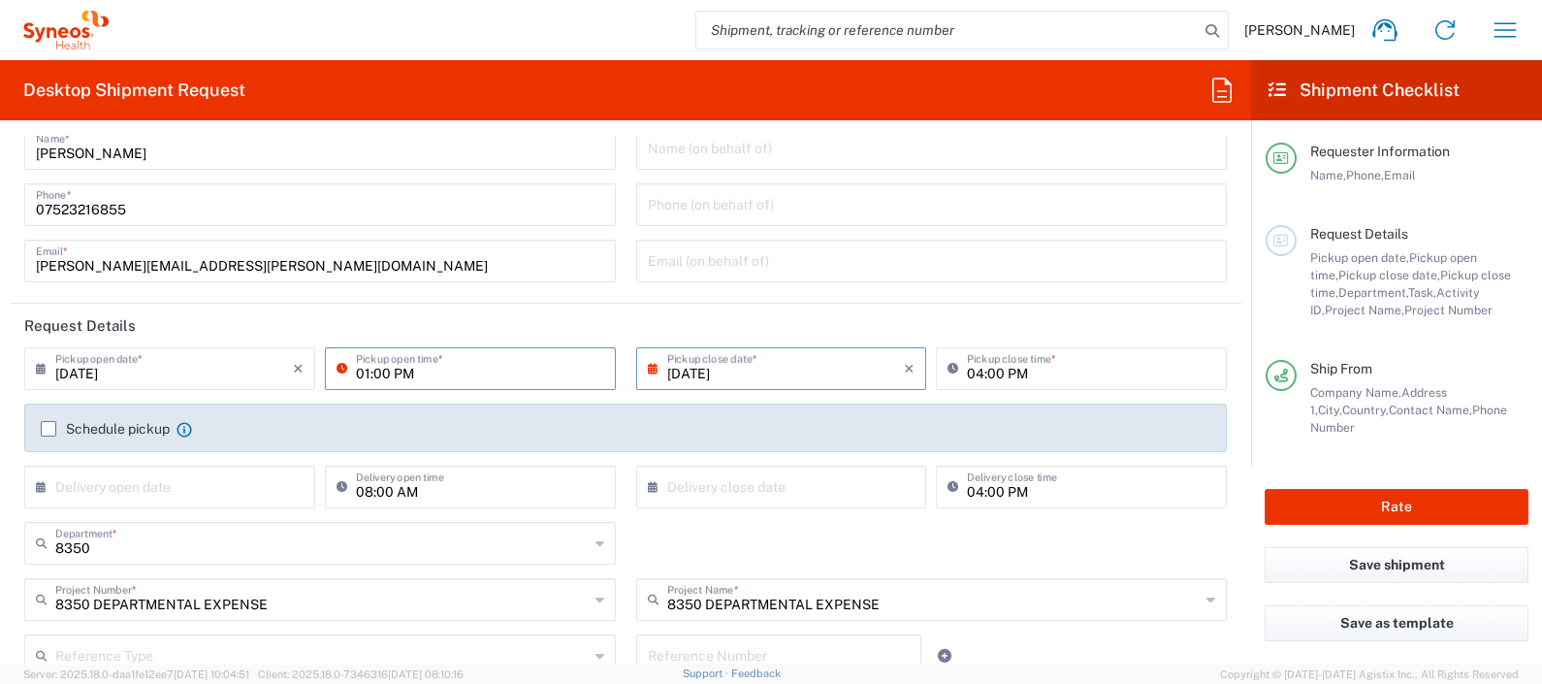
click at [481, 361] on input "01:00 PM" at bounding box center [480, 367] width 248 height 34
type input "10:00 AM"
click at [49, 421] on label "Schedule pickup" at bounding box center [105, 429] width 129 height 16
click at [49, 429] on input "Schedule pickup" at bounding box center [49, 429] width 0 height 0
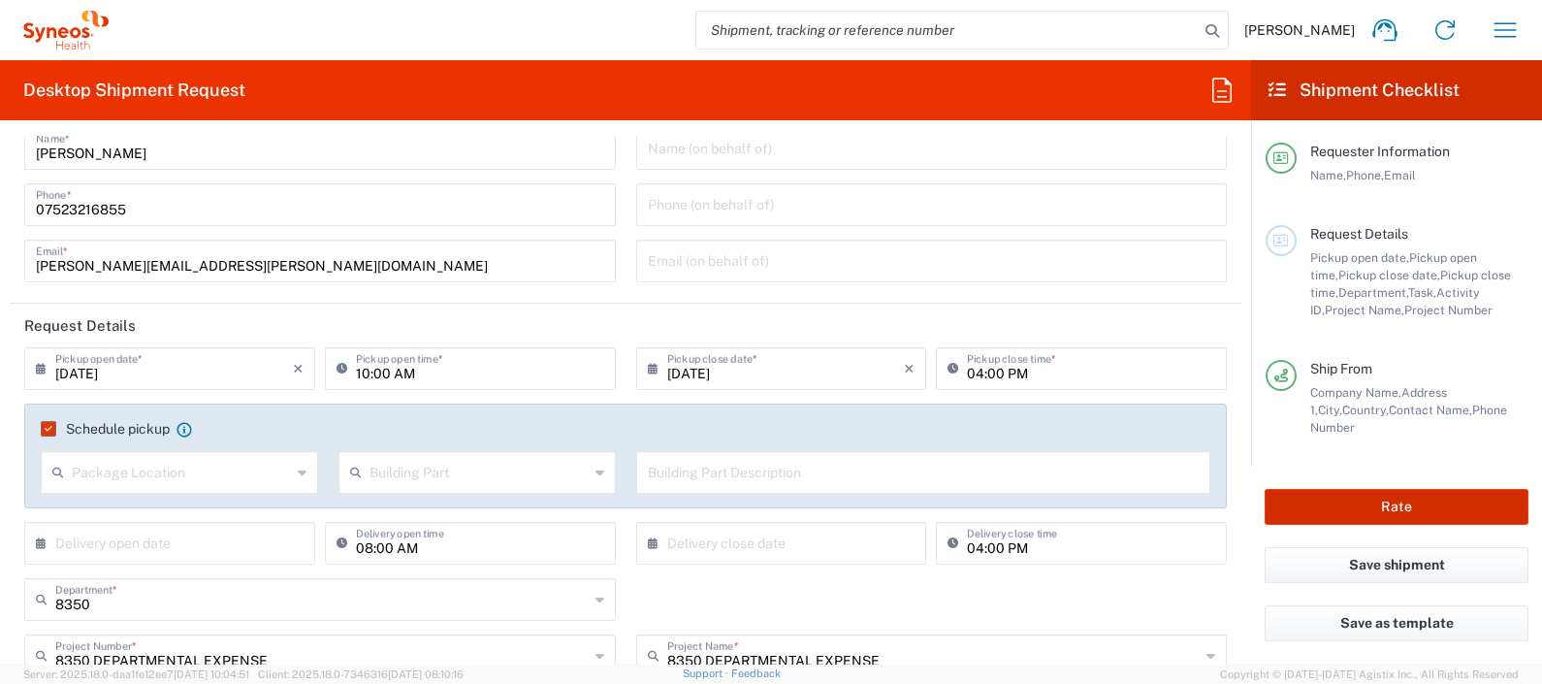
click at [1358, 498] on button "Rate" at bounding box center [1397, 507] width 264 height 36
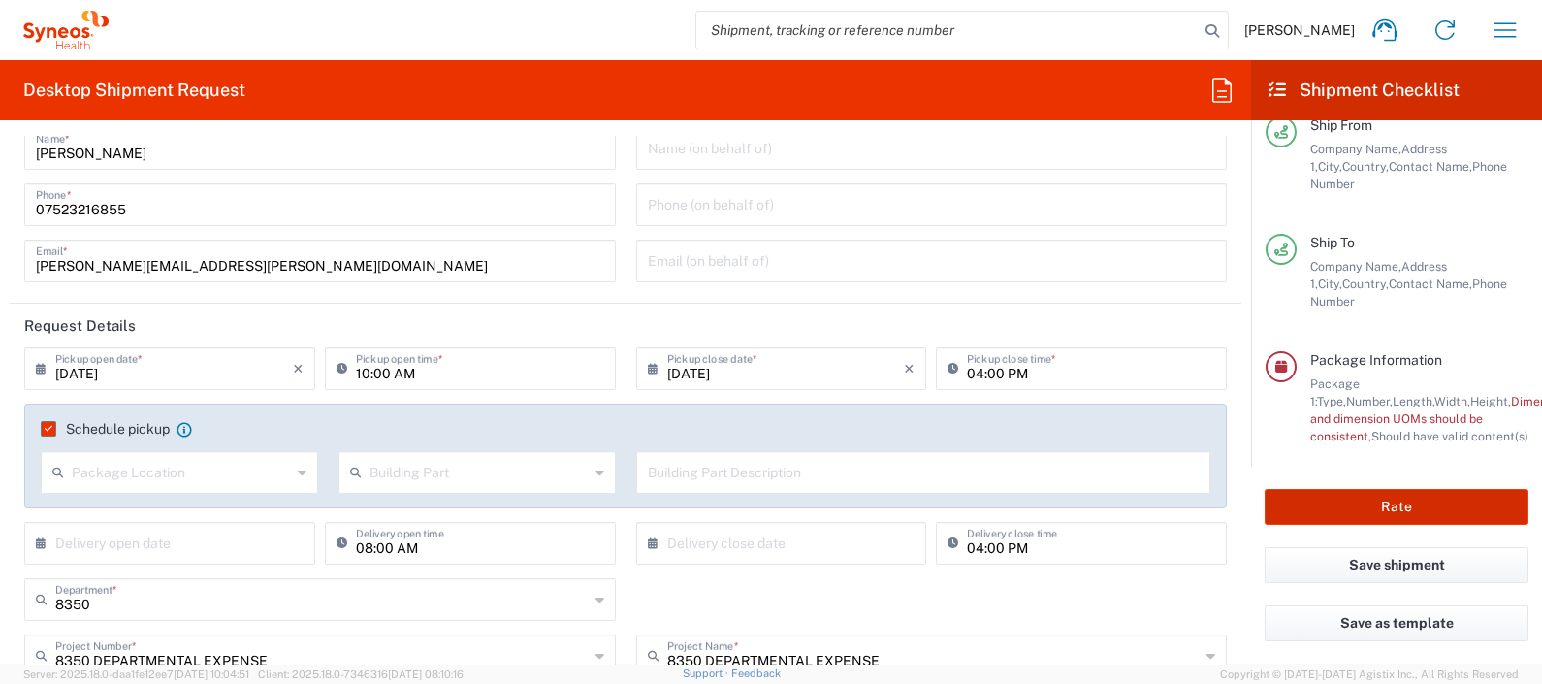
scroll to position [278, 0]
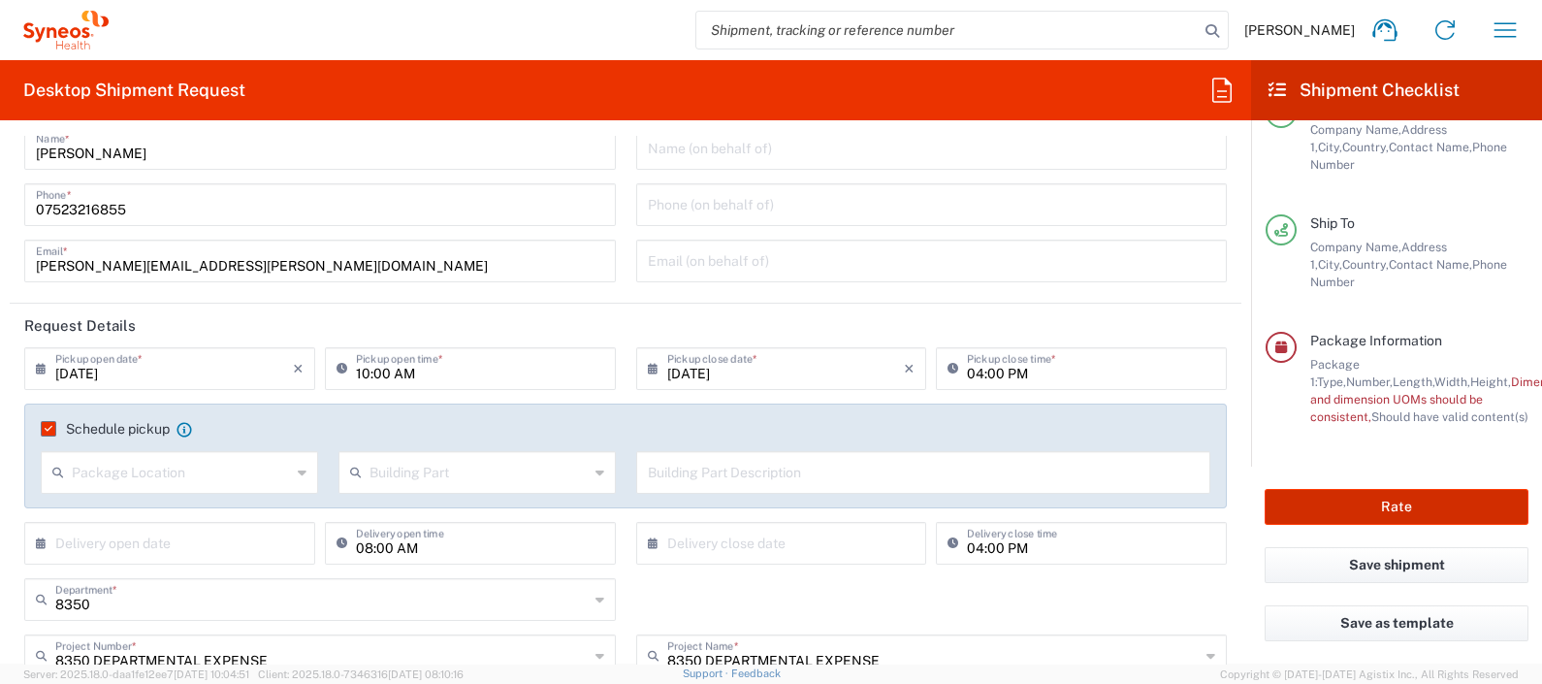
type input "8350 DEPARTMENTAL EXPENSE"
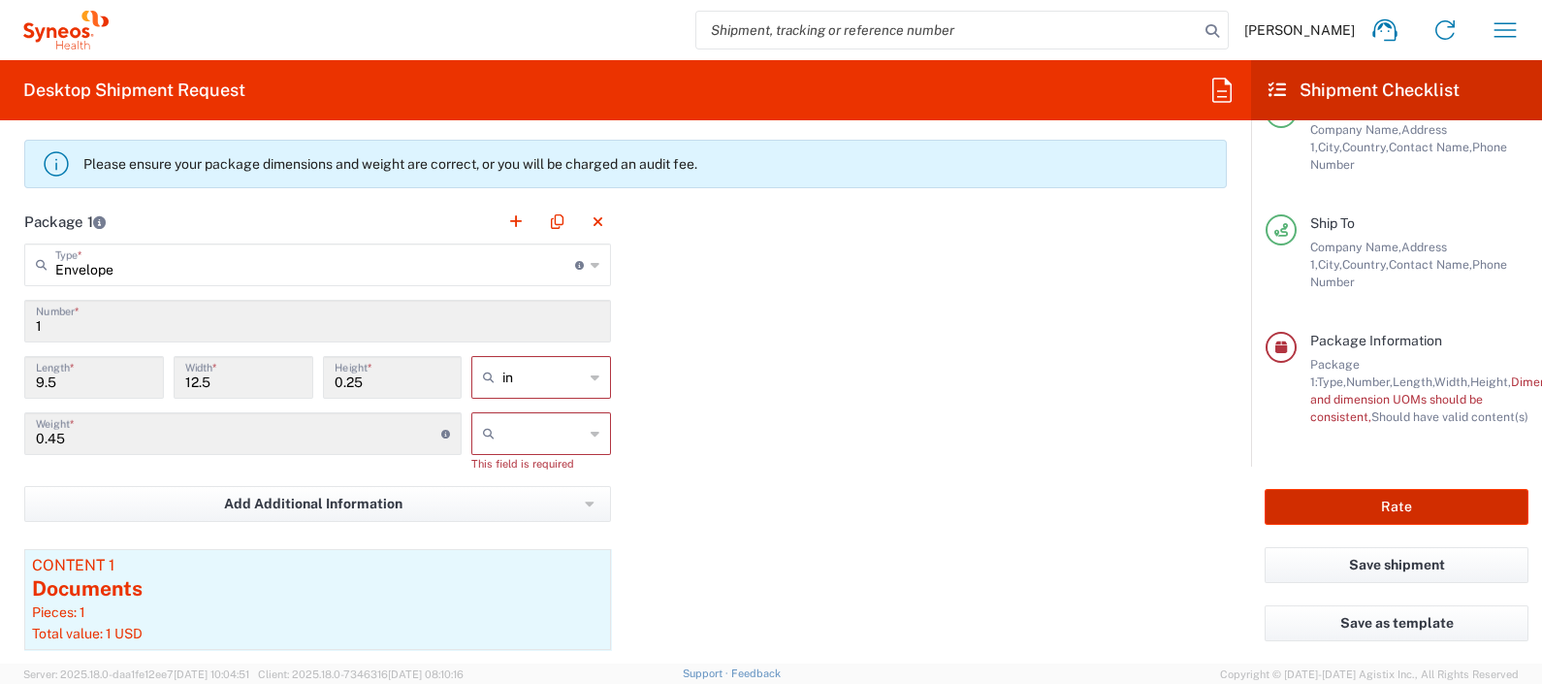
scroll to position [1856, 0]
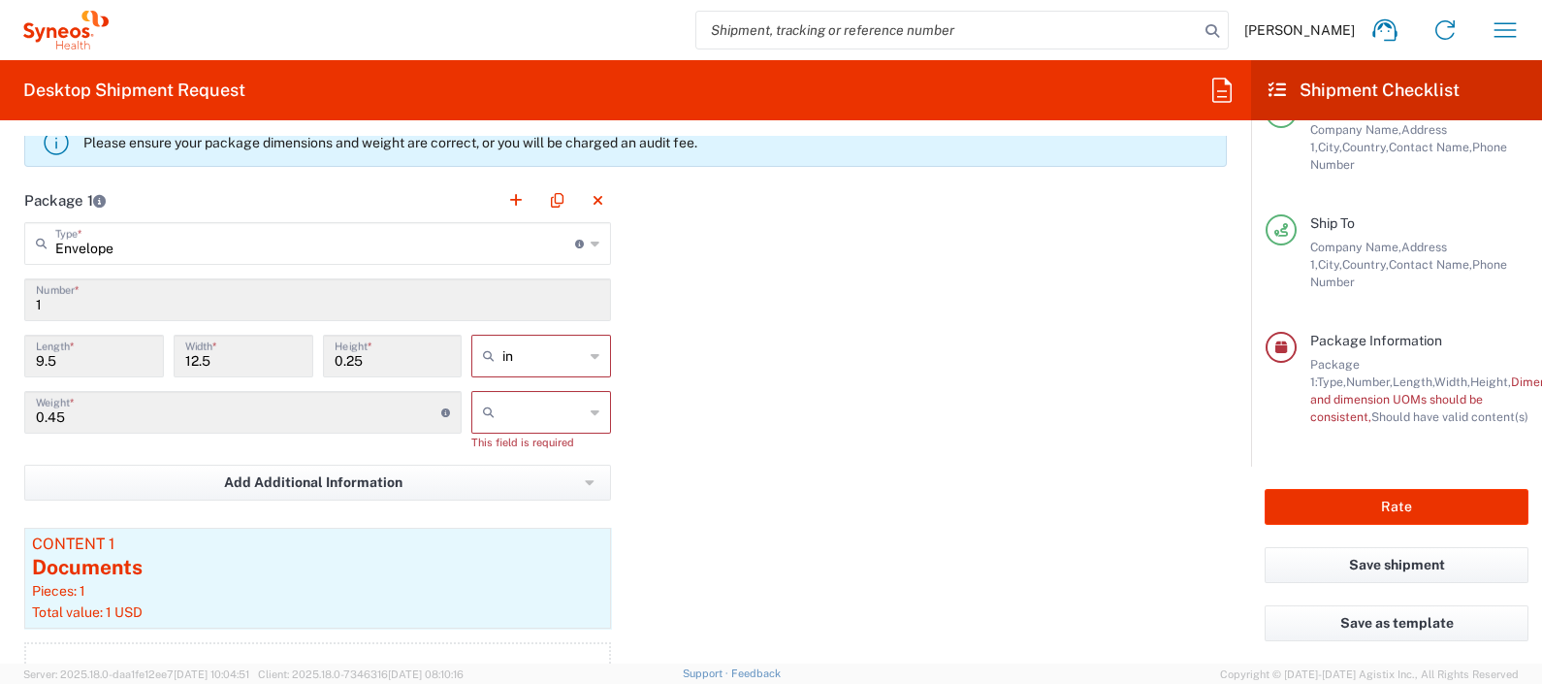
click at [591, 355] on icon at bounding box center [595, 355] width 9 height 31
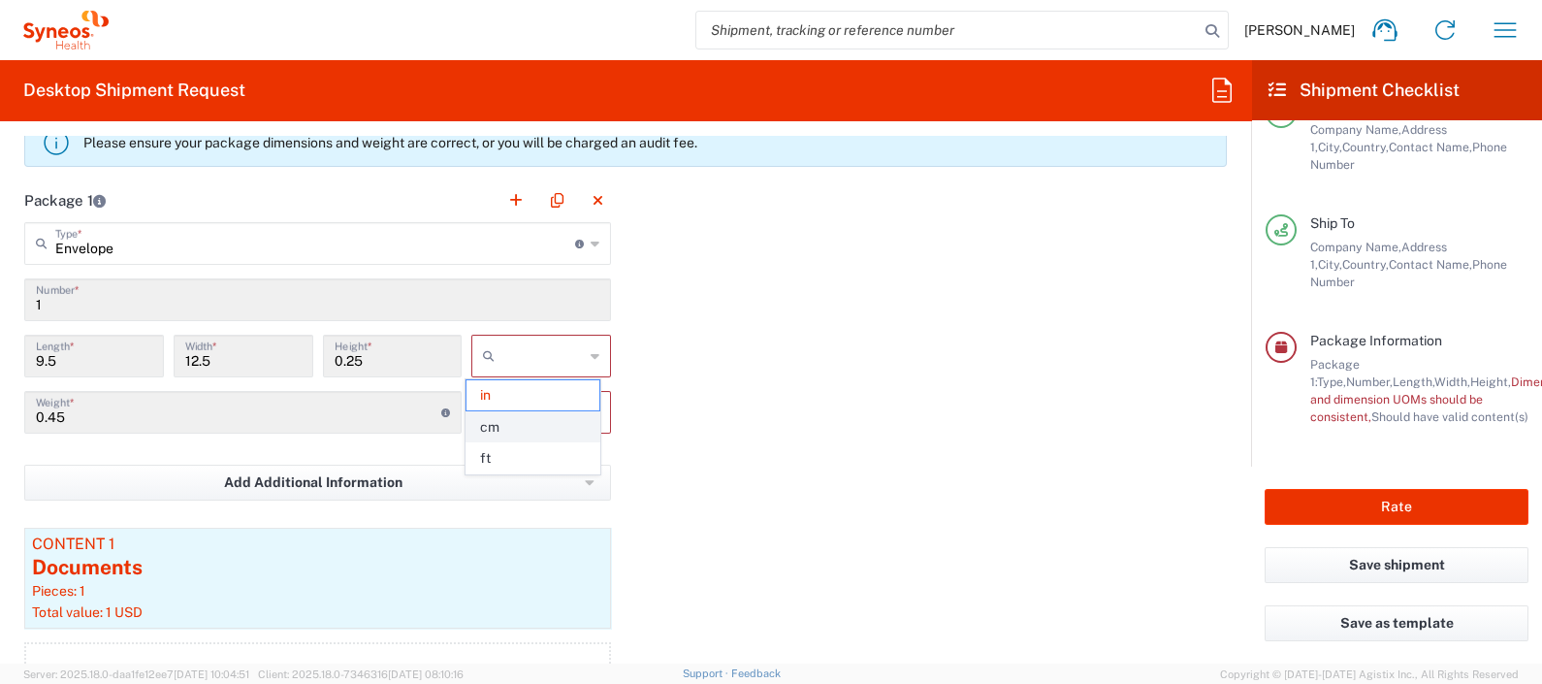
click at [548, 419] on span "cm" at bounding box center [533, 427] width 133 height 30
type input "24.13"
type input "31.75"
type input "0.64"
type input "cm"
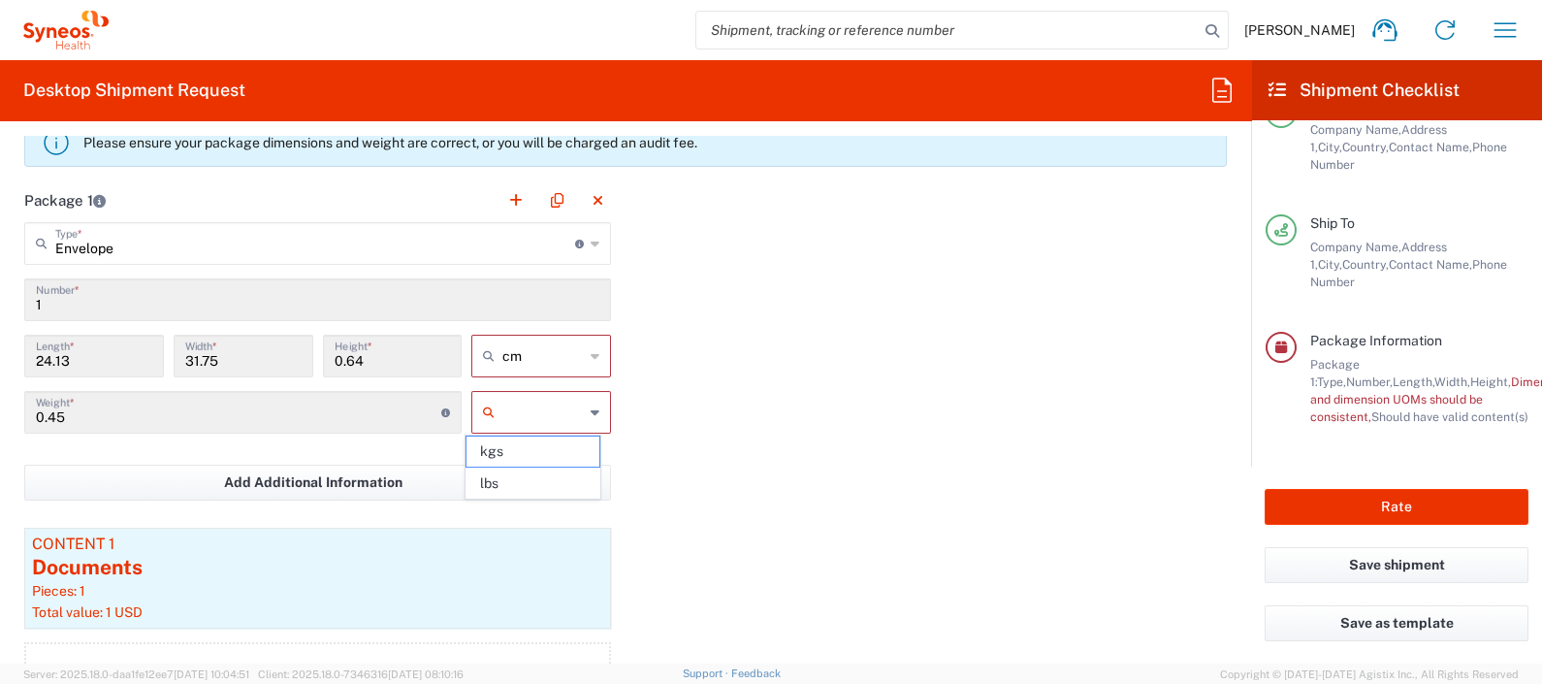
click at [529, 412] on input "text" at bounding box center [542, 412] width 81 height 31
click at [518, 458] on span "kgs" at bounding box center [533, 452] width 133 height 30
type input "kgs"
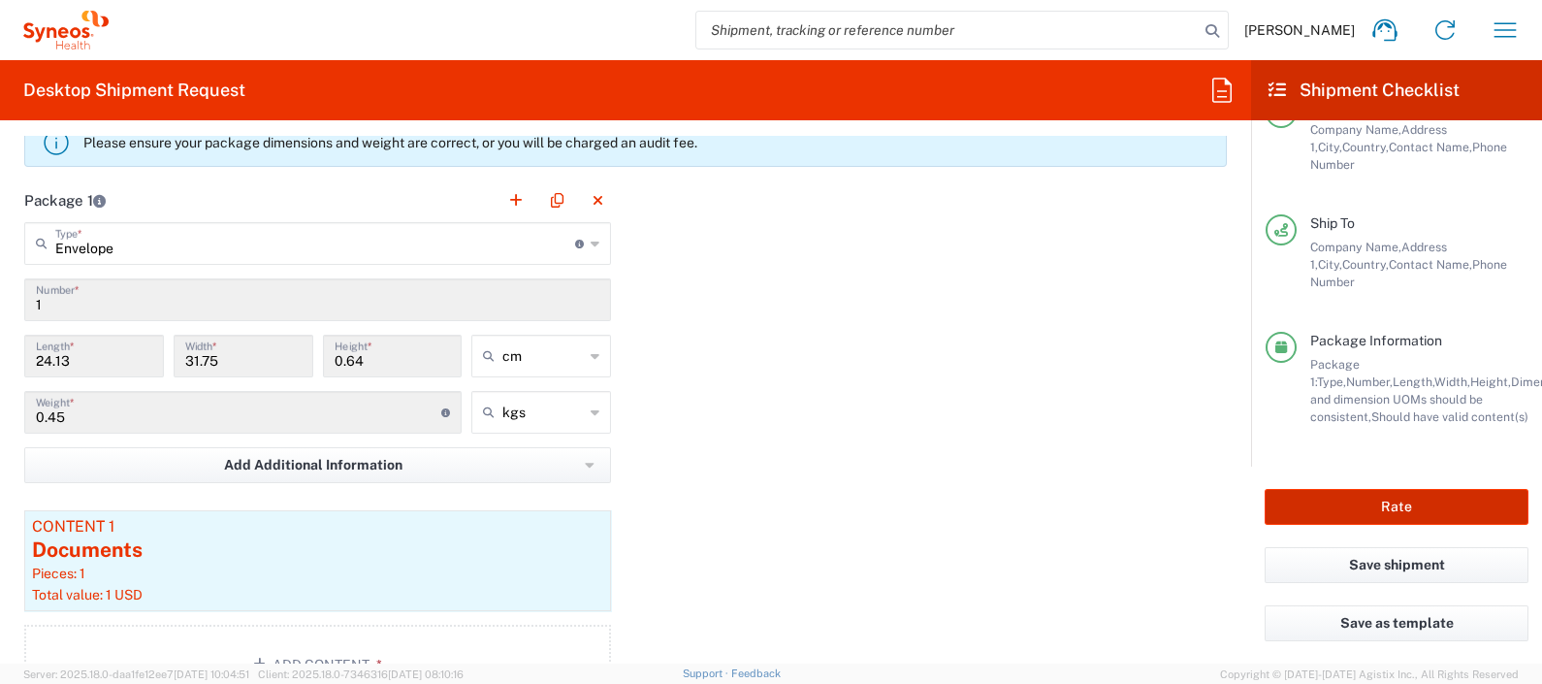
click at [1342, 514] on button "Rate" at bounding box center [1397, 507] width 264 height 36
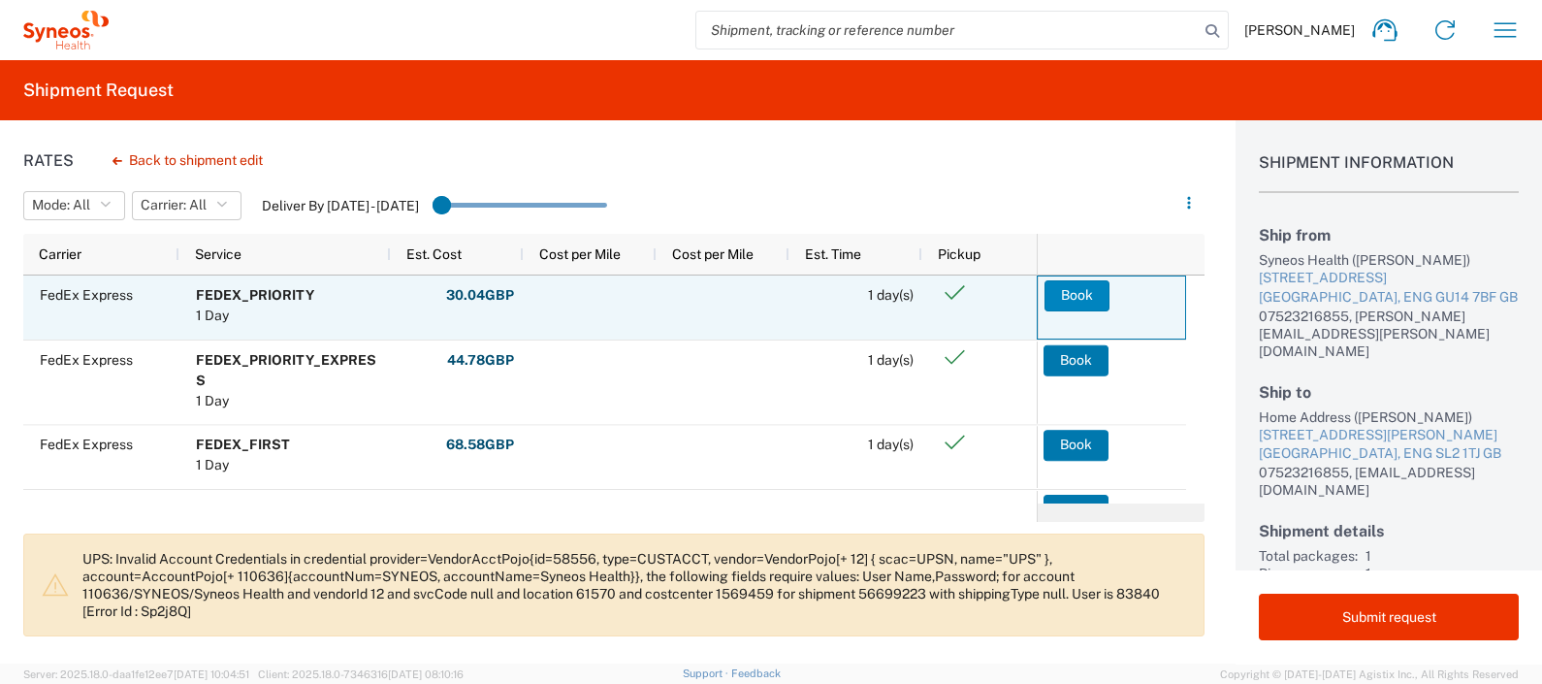
click at [1085, 296] on button "Book" at bounding box center [1077, 295] width 65 height 31
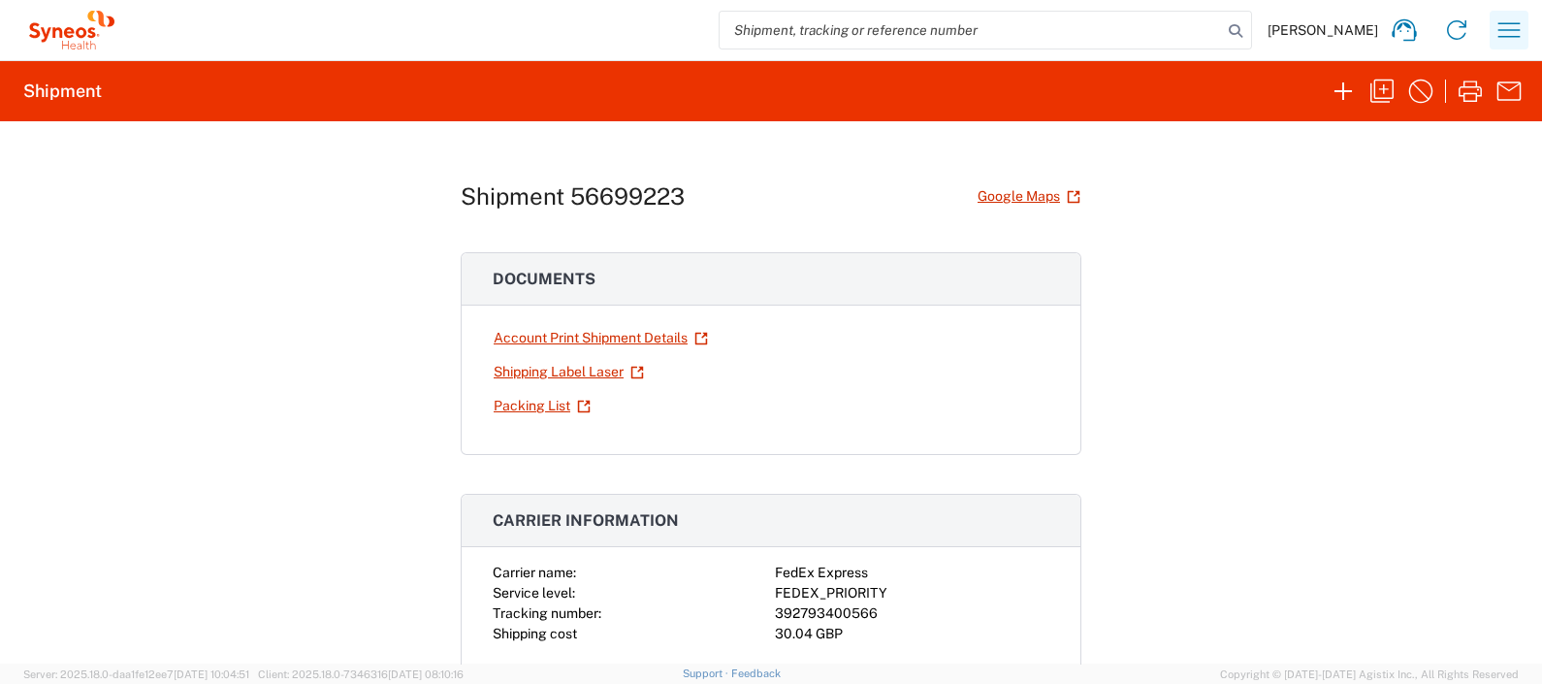
click at [1504, 29] on icon "button" at bounding box center [1509, 30] width 31 height 31
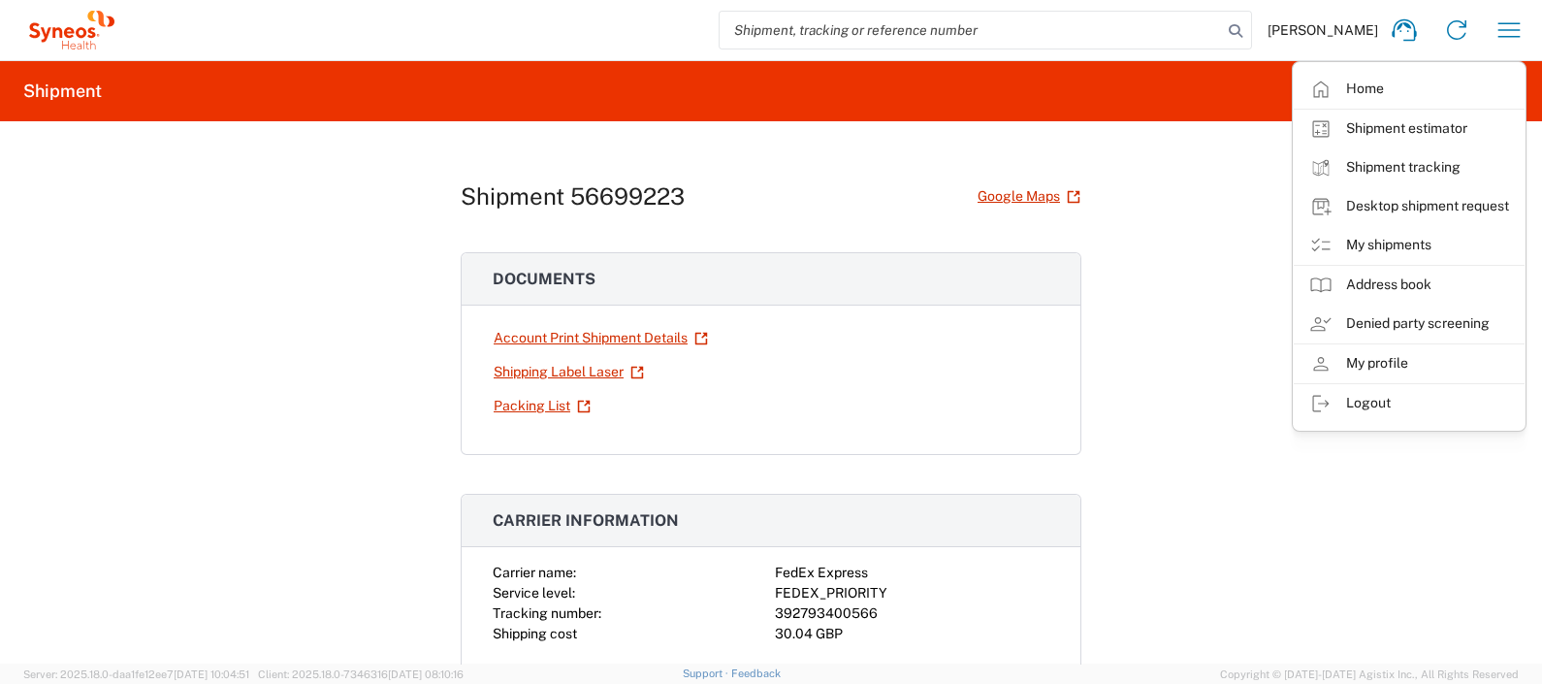
click at [1422, 237] on link "My shipments" at bounding box center [1409, 245] width 231 height 39
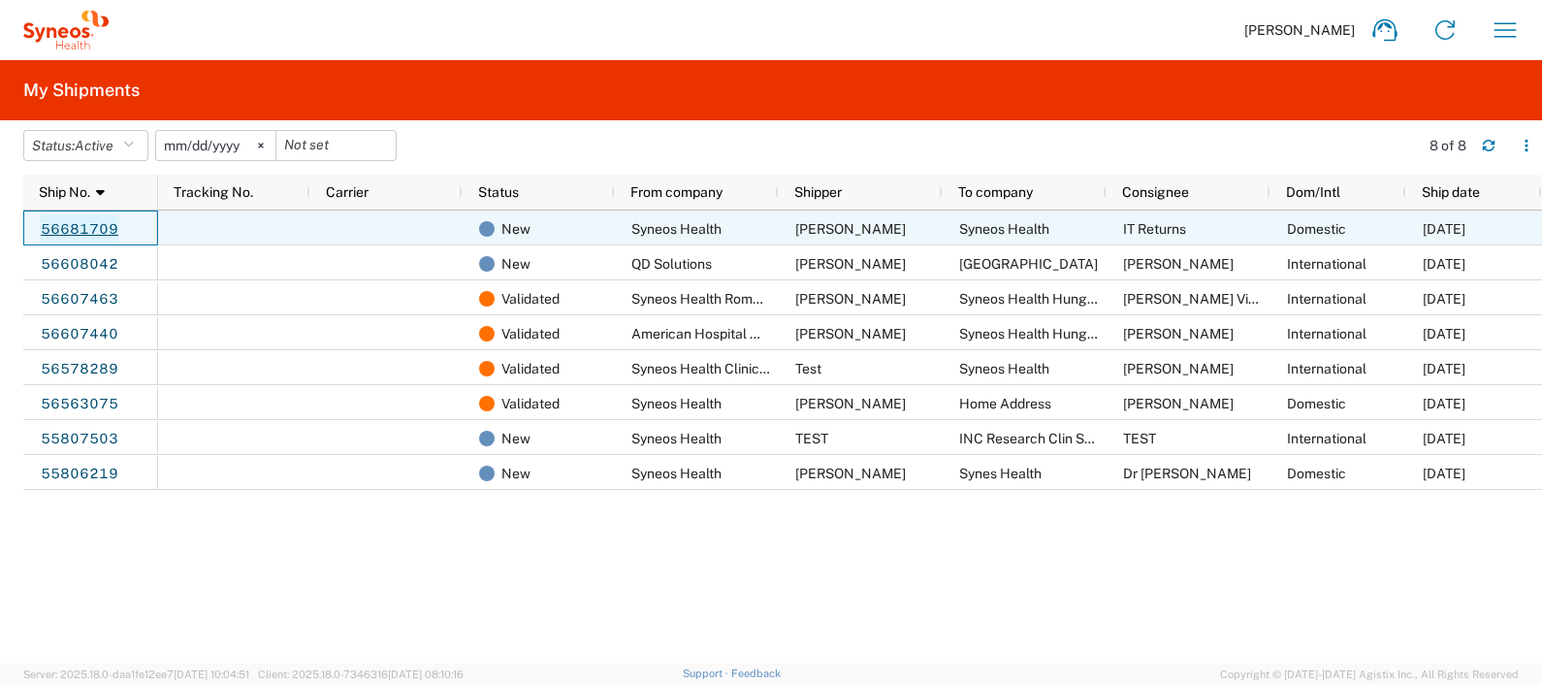
click at [99, 224] on link "56681709" at bounding box center [80, 229] width 80 height 31
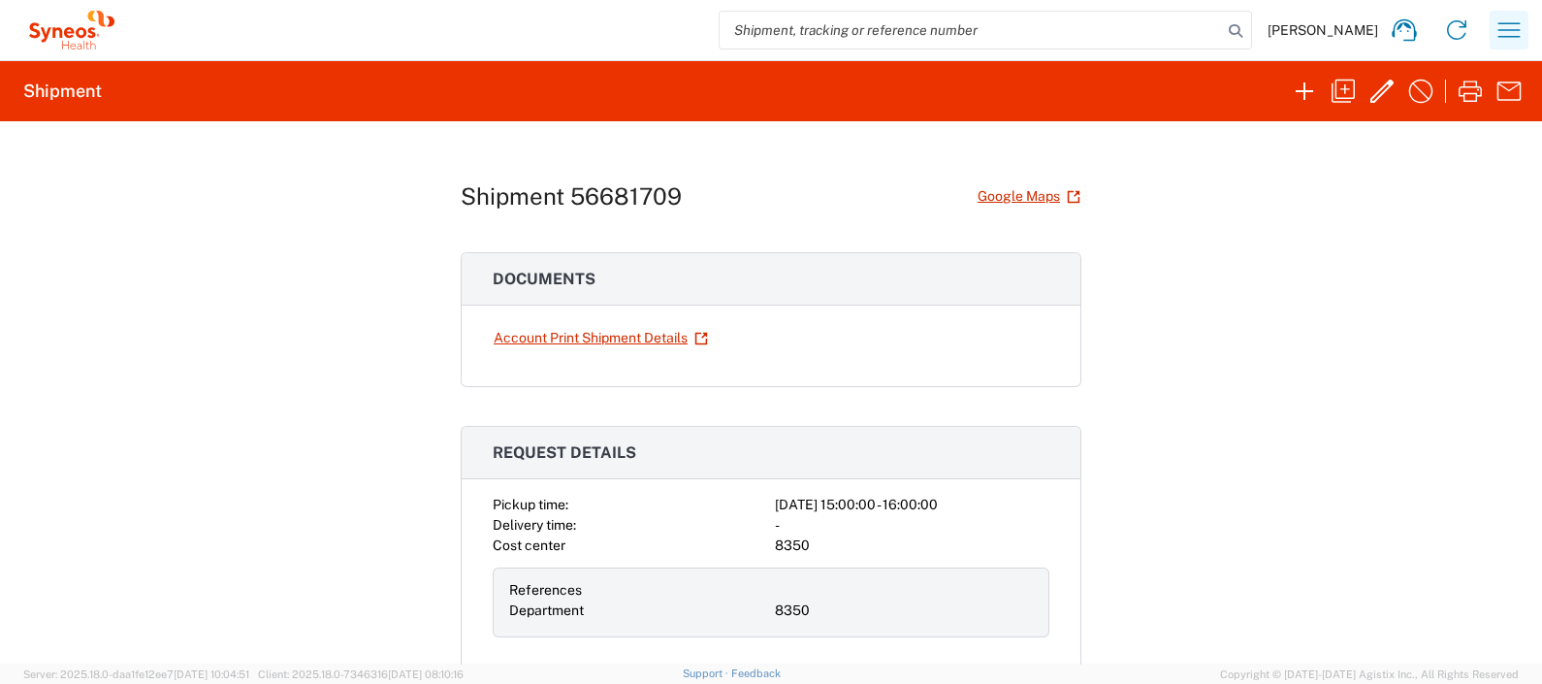
click at [1506, 34] on icon "button" at bounding box center [1509, 30] width 31 height 31
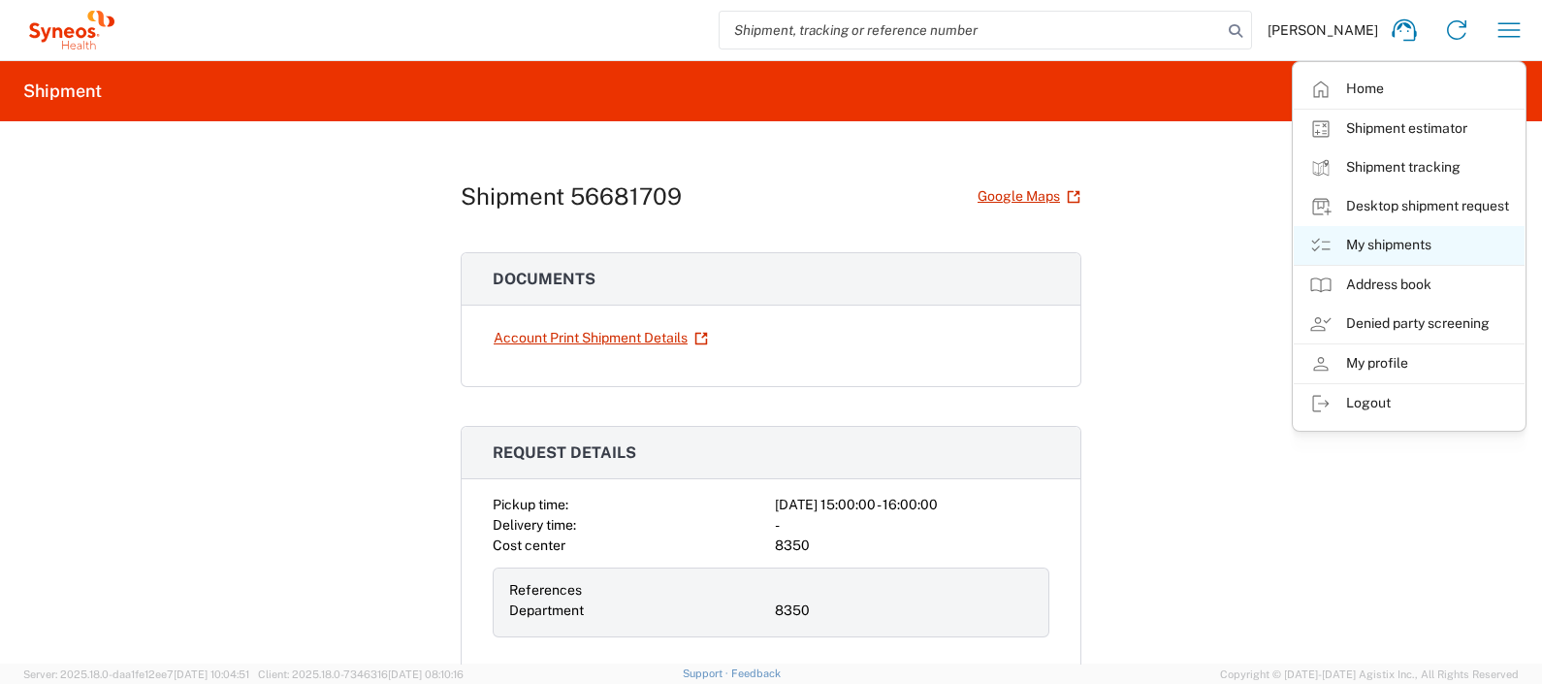
click at [1368, 238] on link "My shipments" at bounding box center [1409, 245] width 231 height 39
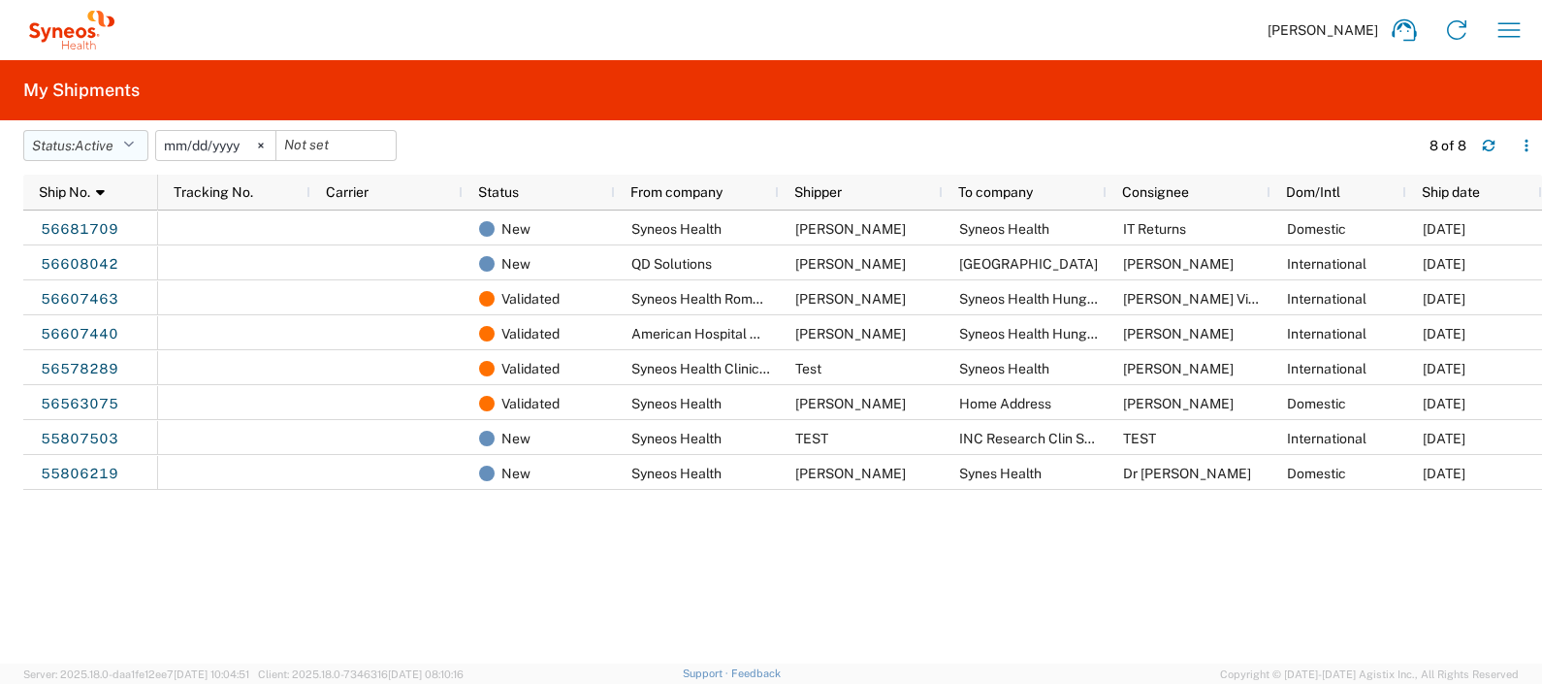
click at [134, 145] on icon "button" at bounding box center [128, 146] width 11 height 14
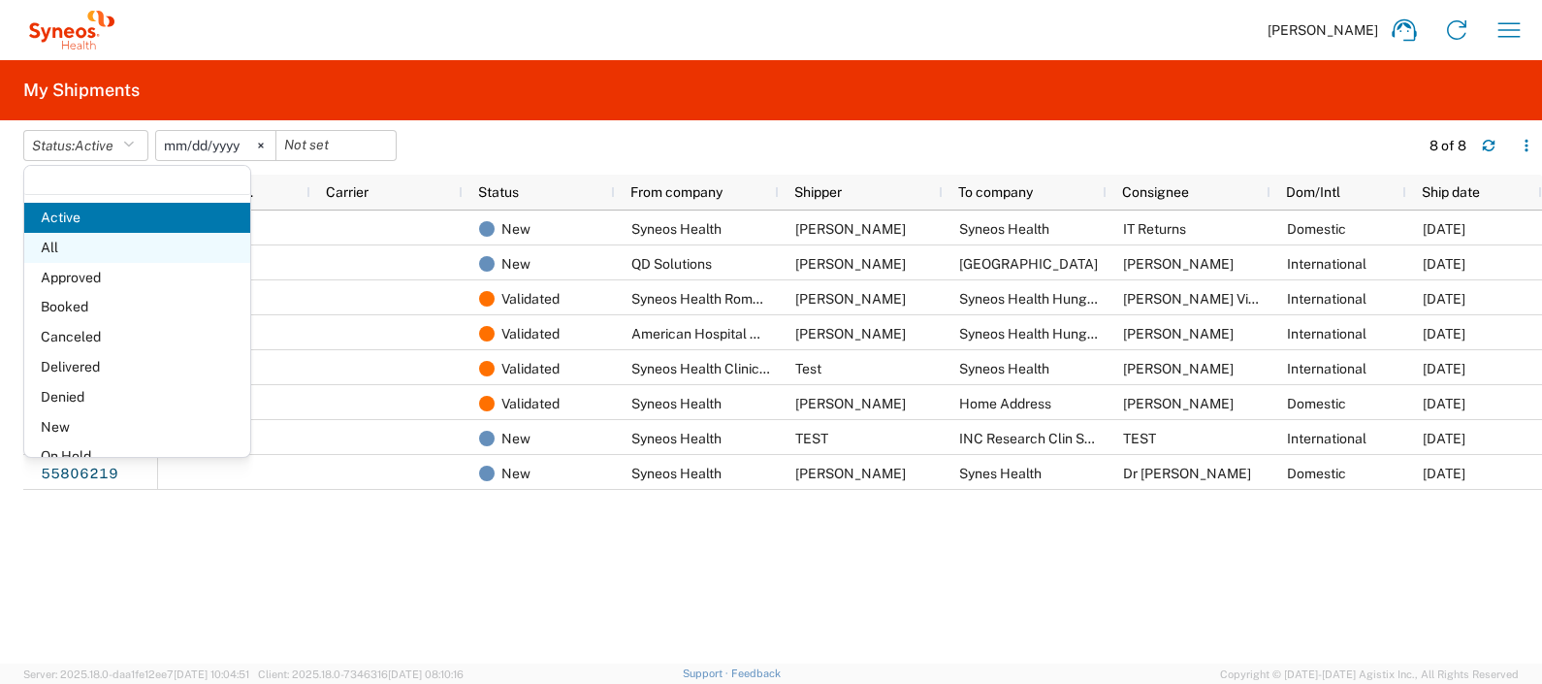
click at [116, 243] on span "All" at bounding box center [137, 248] width 226 height 30
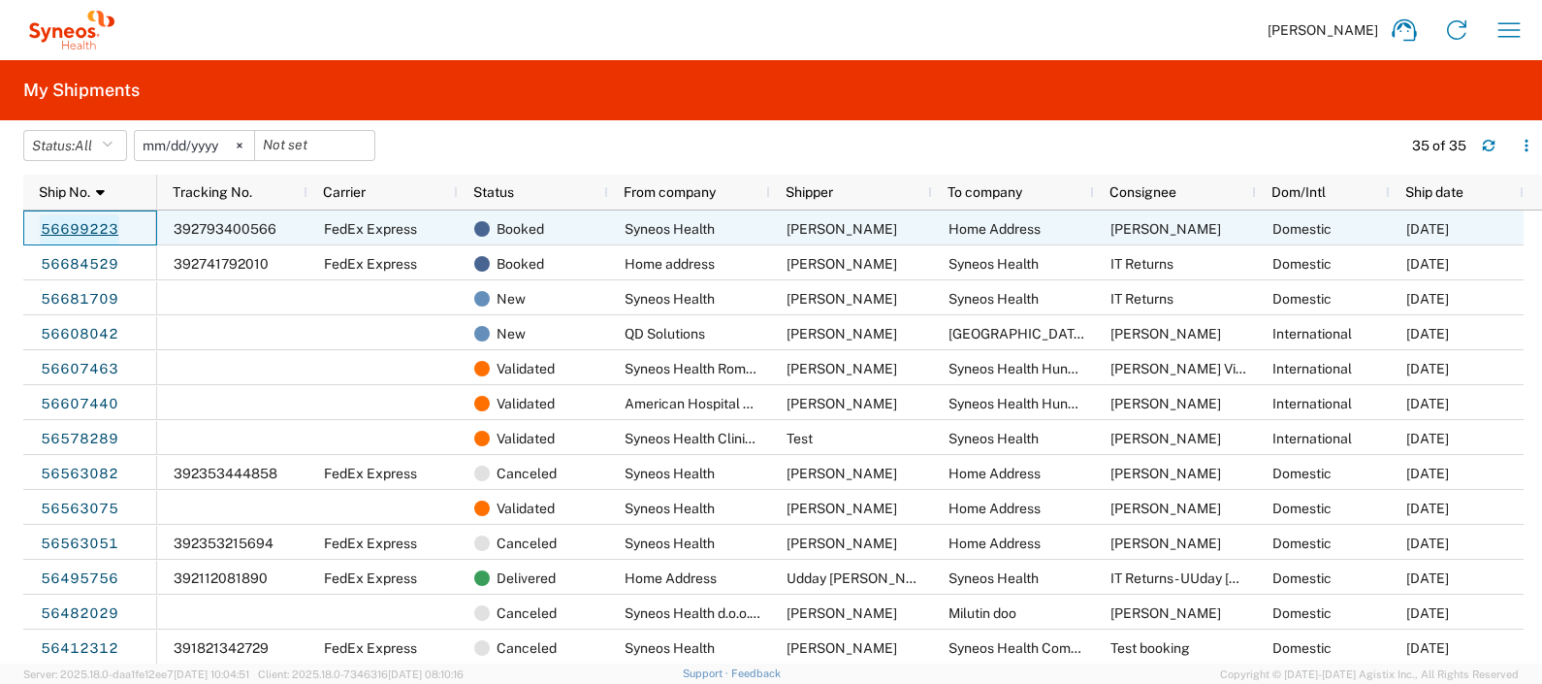
click at [52, 221] on link "56699223" at bounding box center [80, 229] width 80 height 31
